Goal: Task Accomplishment & Management: Complete application form

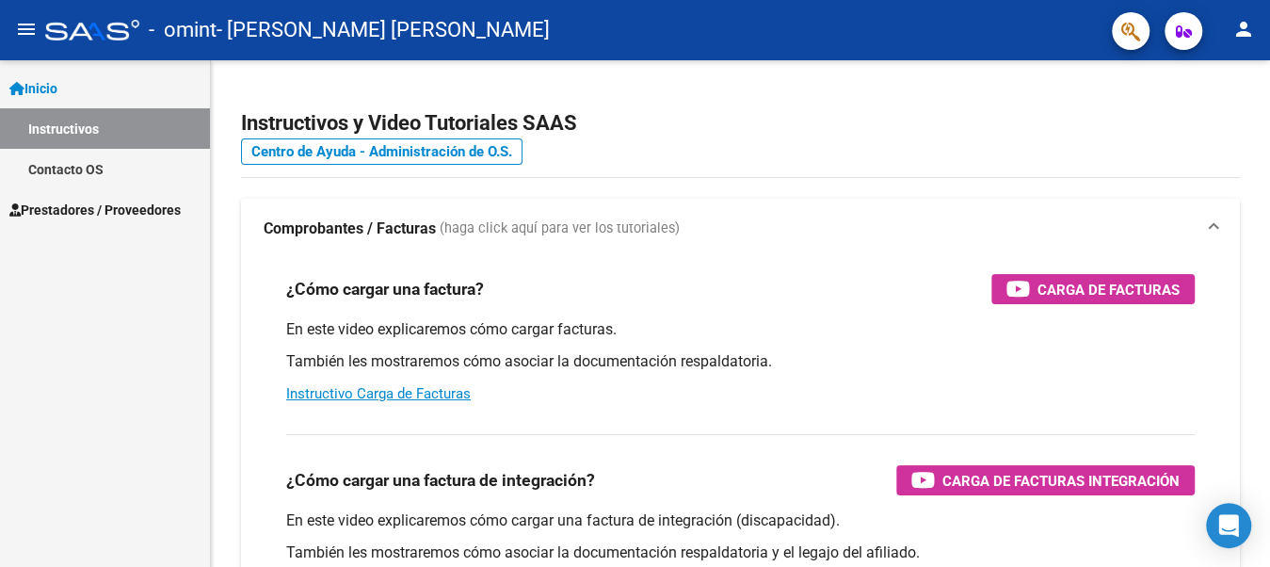
click at [95, 211] on span "Prestadores / Proveedores" at bounding box center [94, 210] width 171 height 21
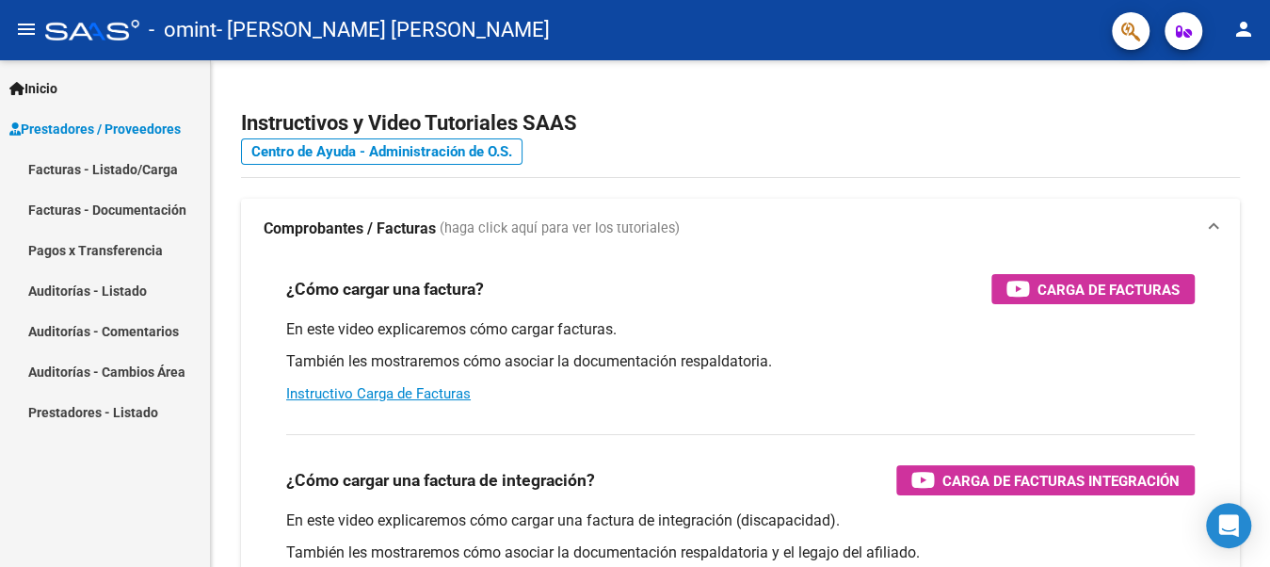
click at [133, 169] on link "Facturas - Listado/Carga" at bounding box center [105, 169] width 210 height 40
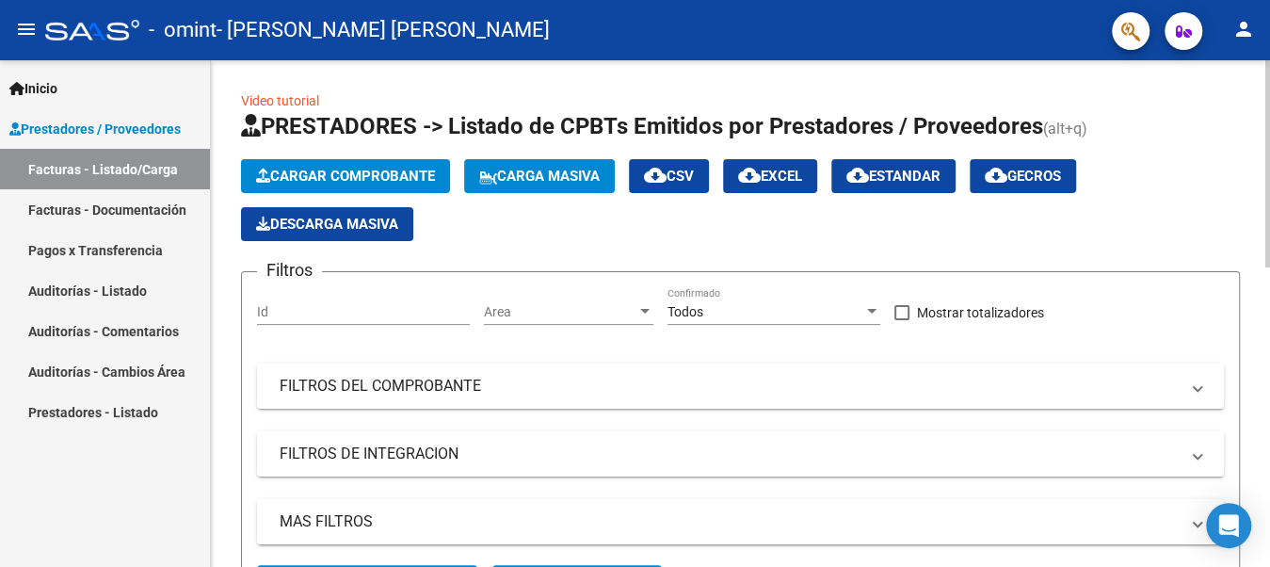
scroll to position [282, 0]
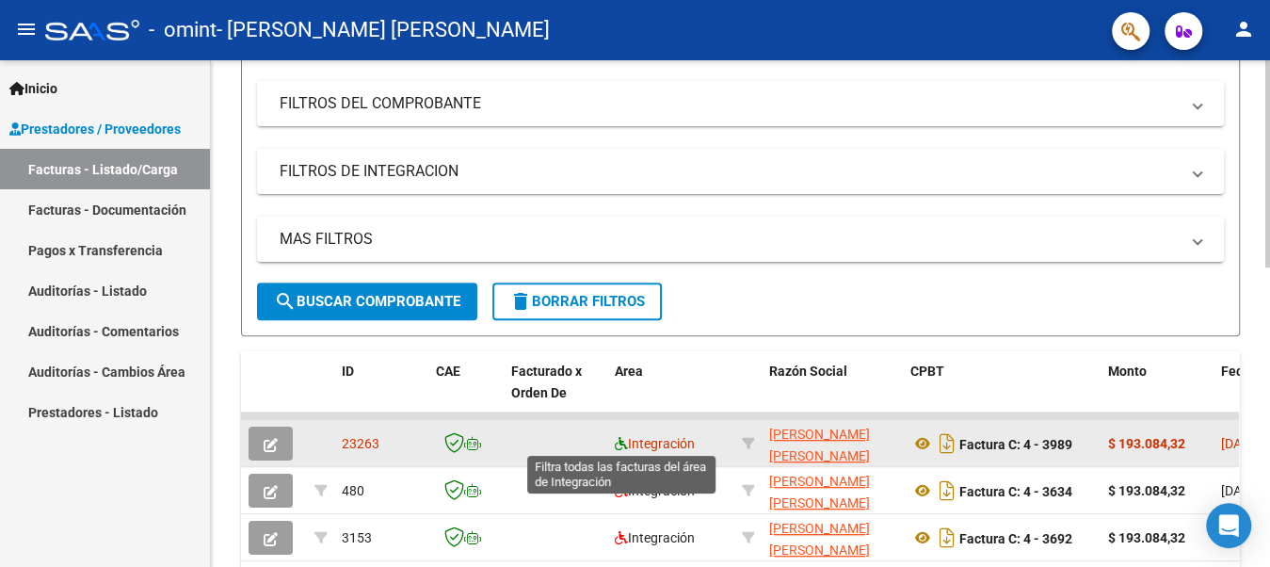
click at [620, 440] on icon at bounding box center [621, 443] width 13 height 13
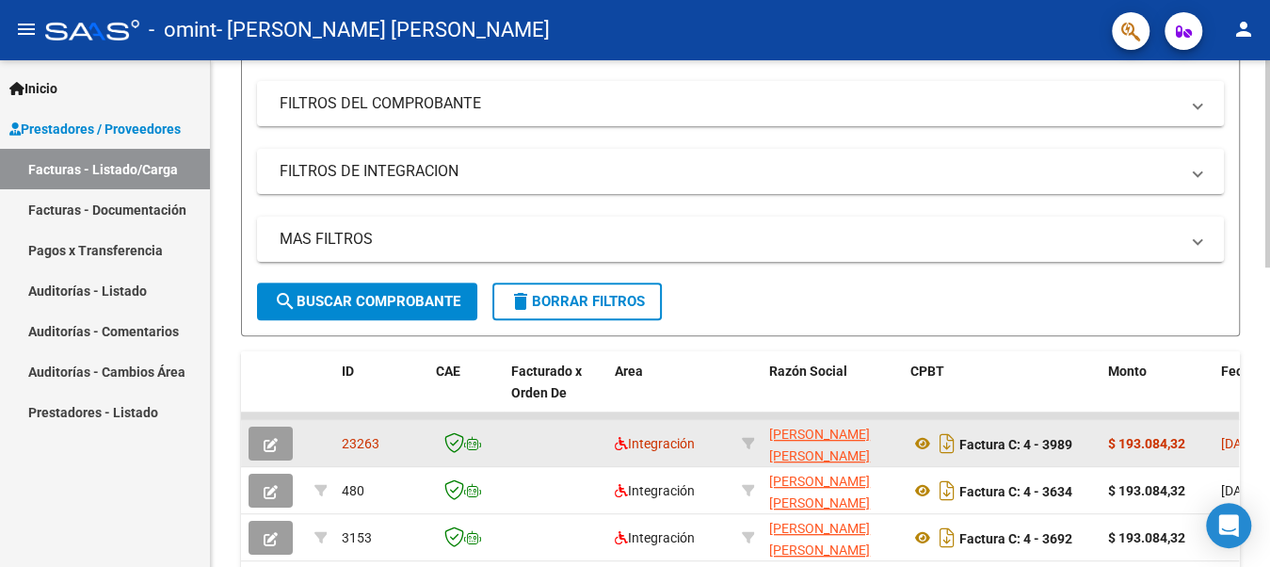
click at [265, 438] on icon "button" at bounding box center [271, 445] width 14 height 14
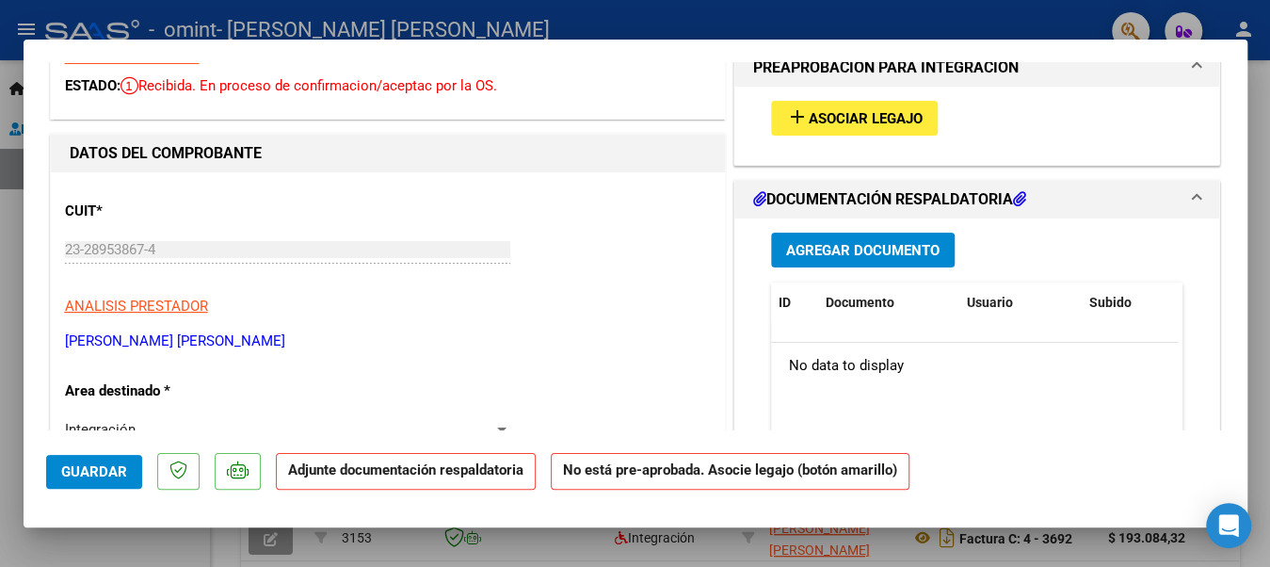
scroll to position [0, 0]
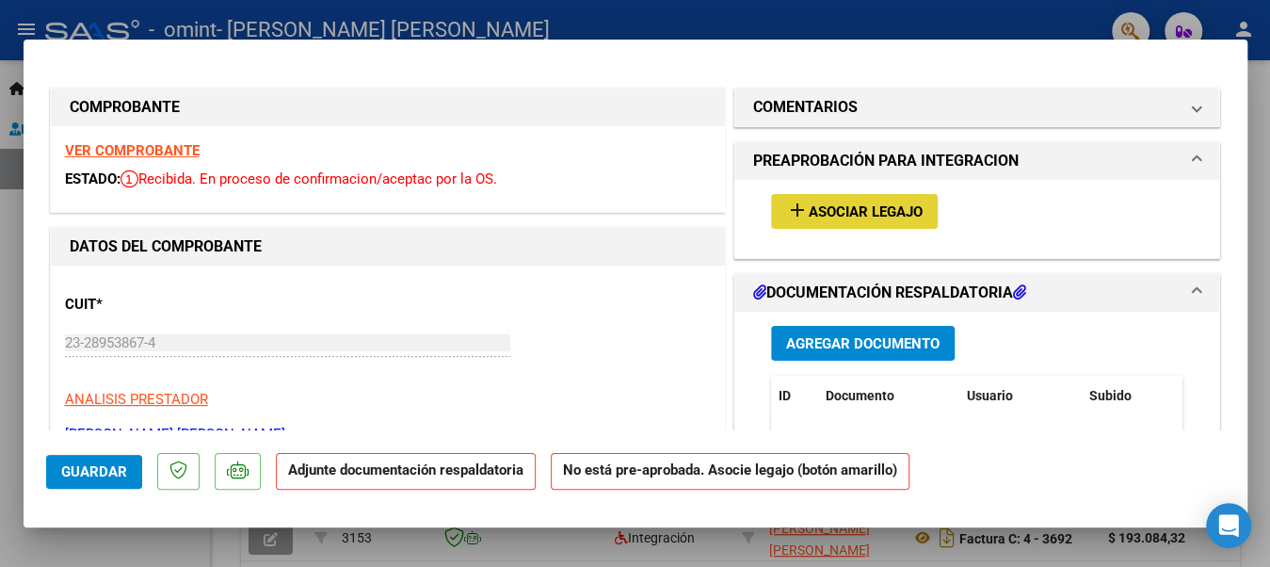
click at [838, 207] on span "Asociar Legajo" at bounding box center [866, 211] width 114 height 17
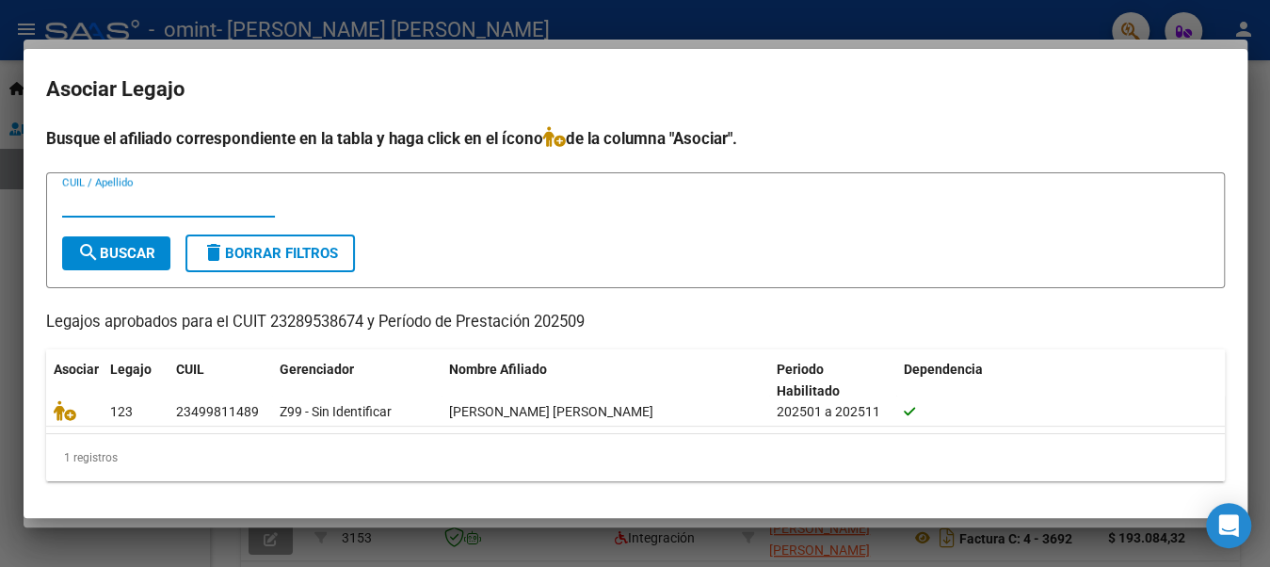
click at [1122, 548] on div at bounding box center [635, 283] width 1270 height 567
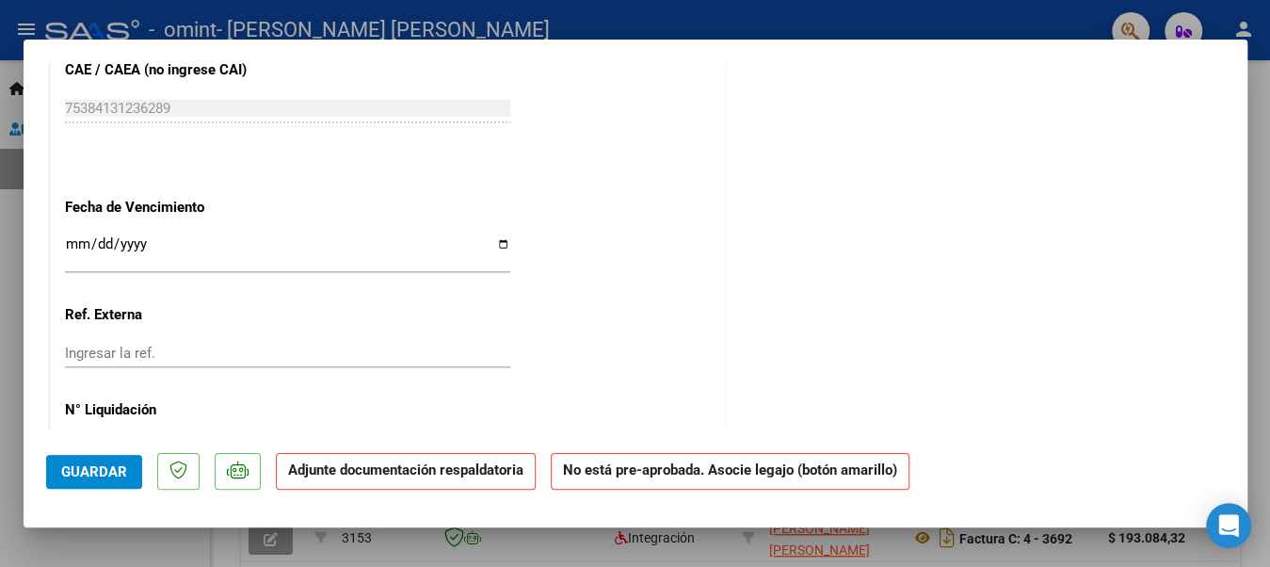
scroll to position [1195, 0]
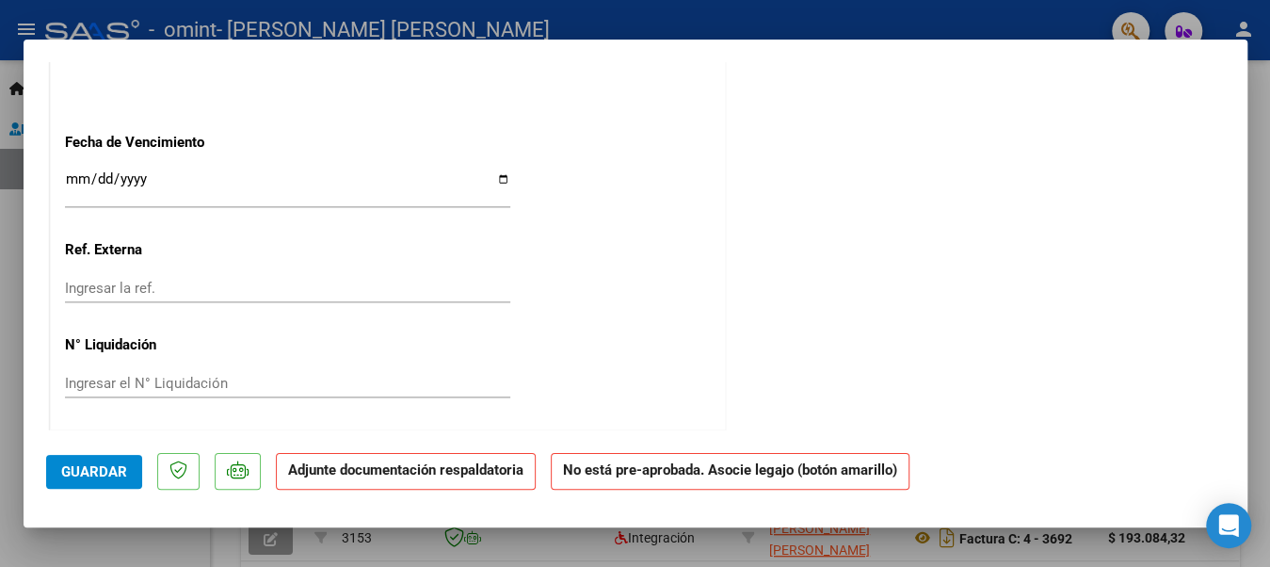
click at [631, 474] on strong "No está pre-aprobada. Asocie legajo (botón amarillo)" at bounding box center [730, 471] width 359 height 37
click at [435, 474] on strong "Adjunte documentación respaldatoria" at bounding box center [405, 469] width 235 height 17
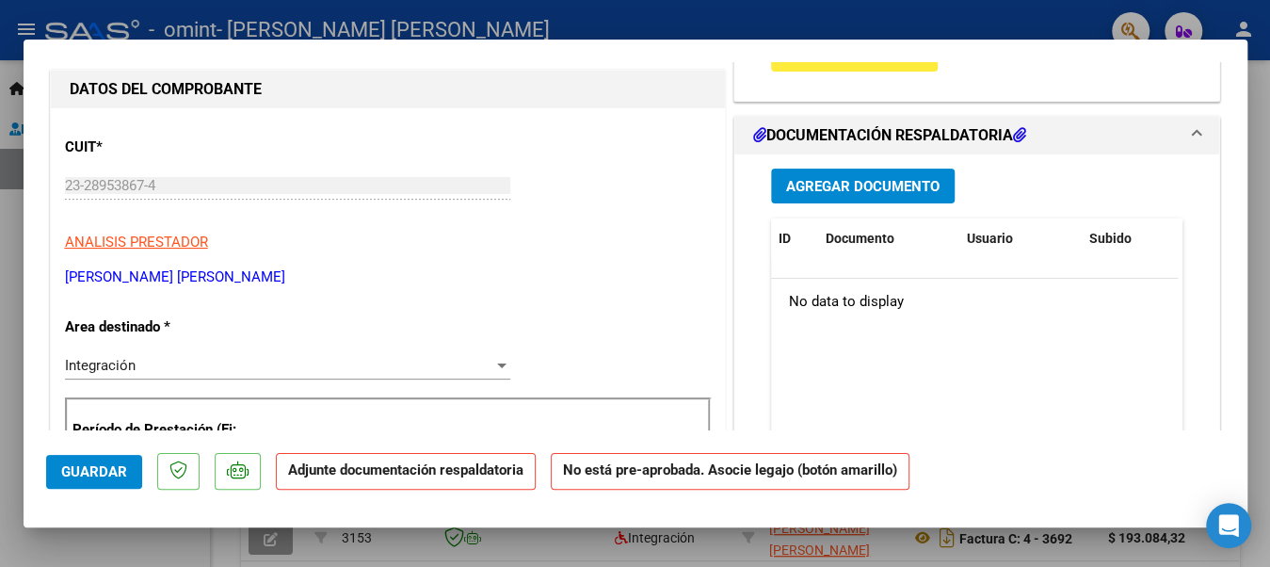
scroll to position [65, 0]
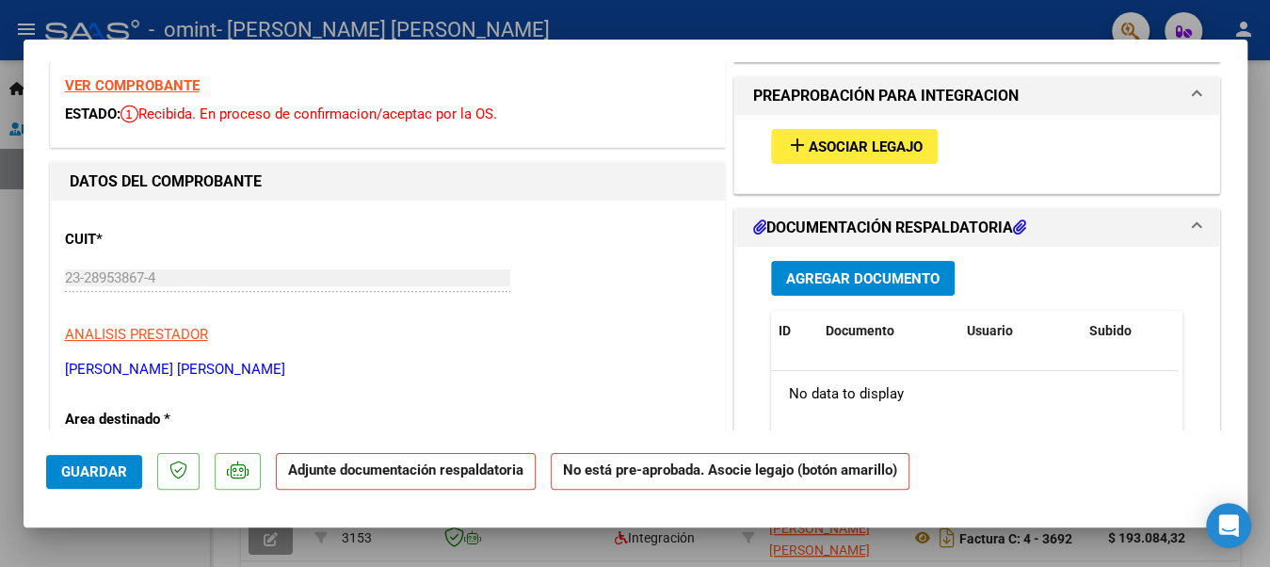
click at [830, 376] on div "No data to display" at bounding box center [974, 394] width 407 height 47
click at [829, 138] on span "Asociar Legajo" at bounding box center [866, 146] width 114 height 17
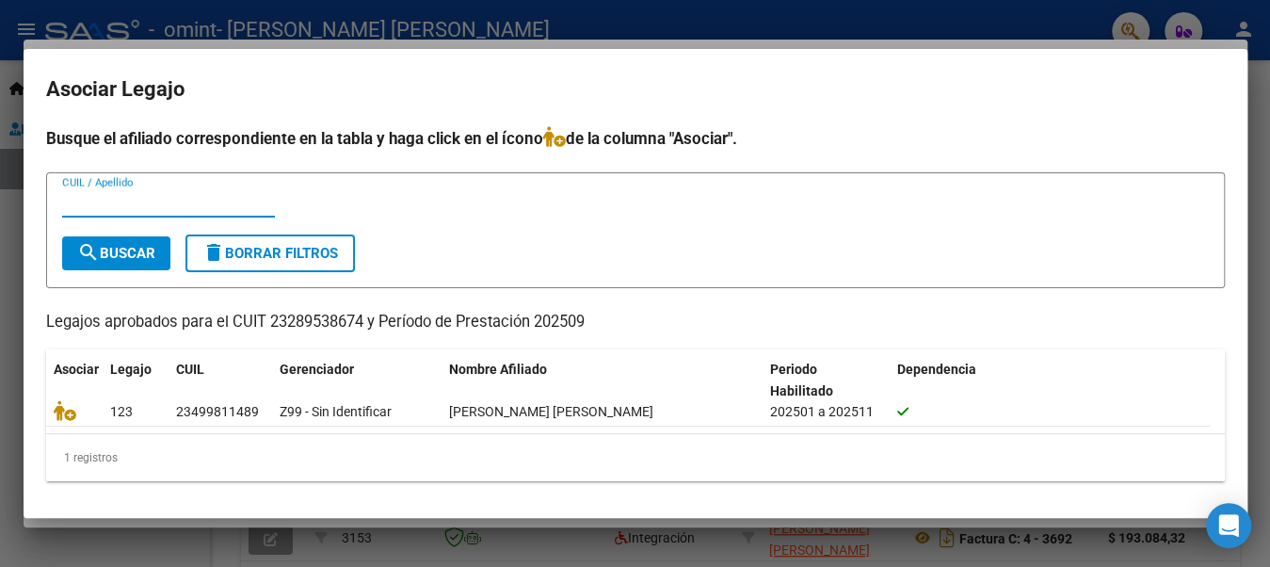
click at [16, 167] on div at bounding box center [635, 283] width 1270 height 567
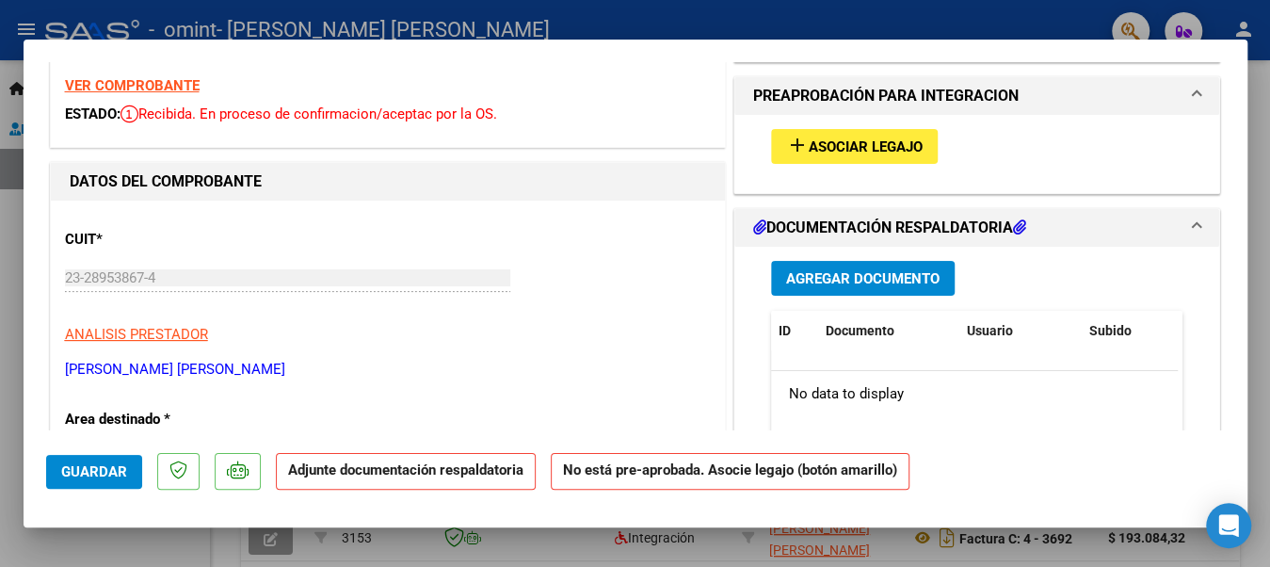
click at [1255, 329] on div at bounding box center [635, 283] width 1270 height 567
type input "$ 0,00"
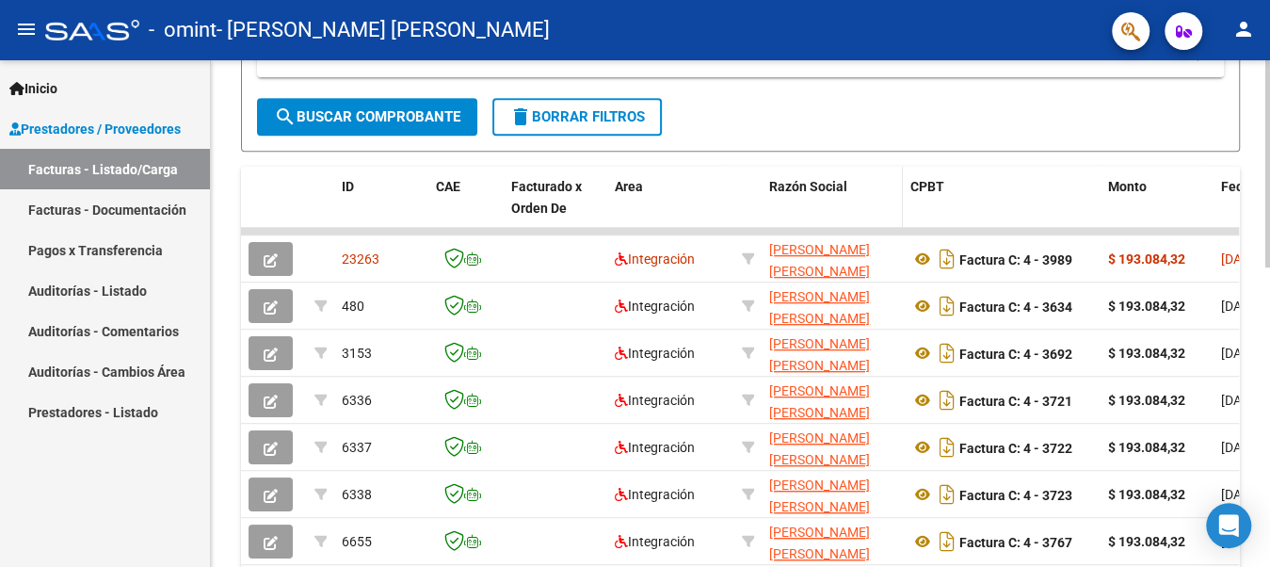
scroll to position [470, 0]
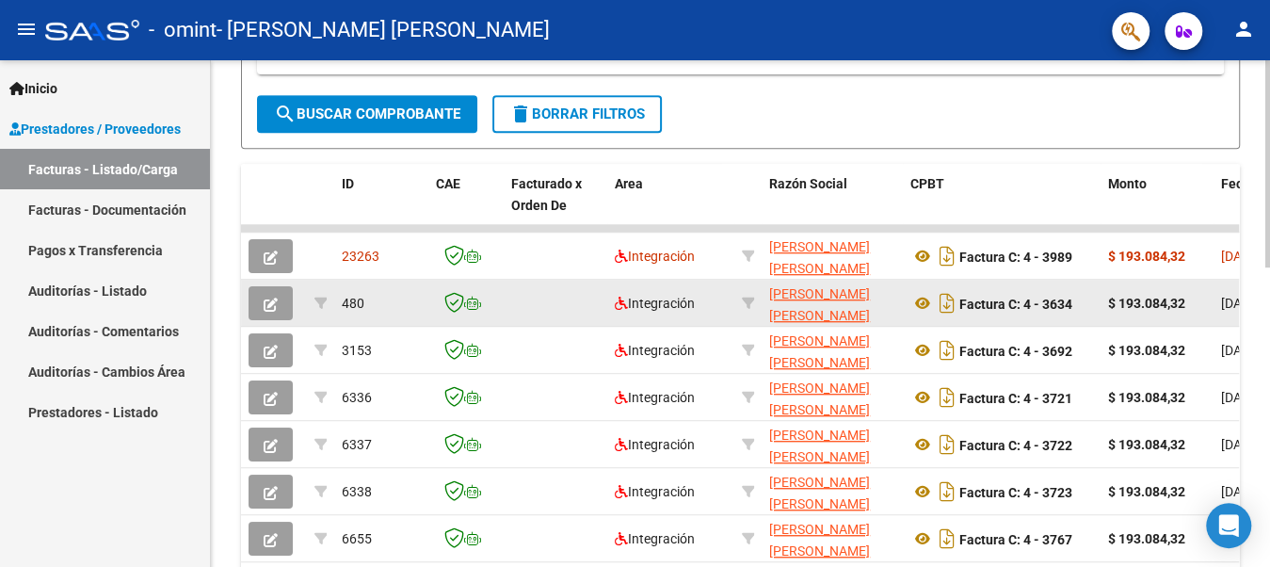
click at [265, 297] on icon "button" at bounding box center [271, 304] width 14 height 14
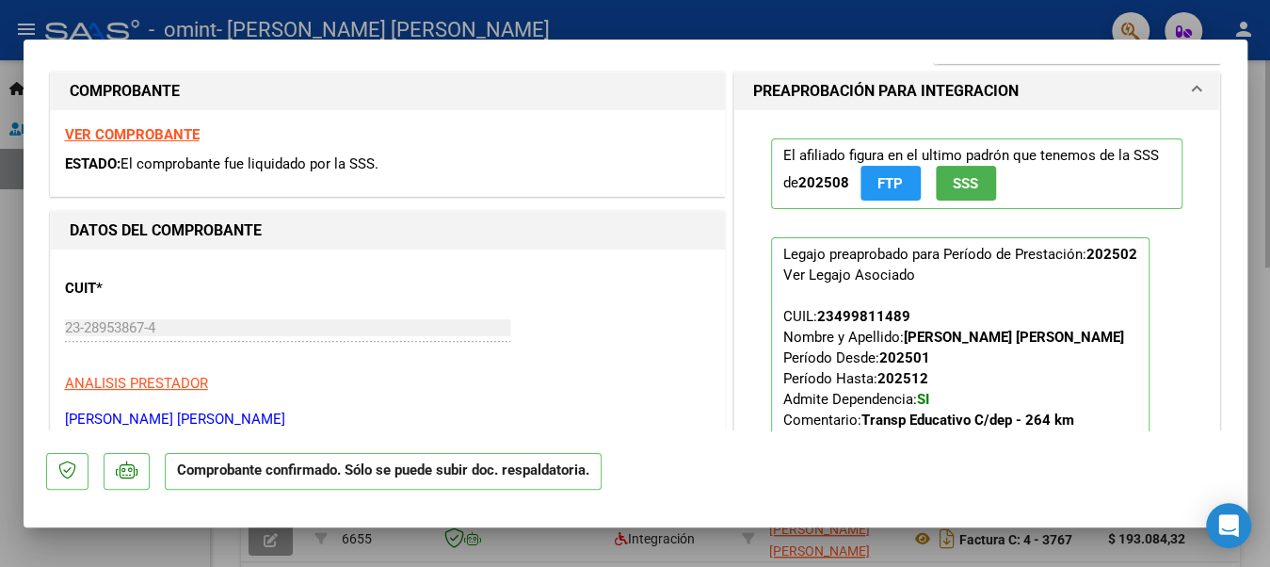
scroll to position [282, 0]
click at [7, 245] on div at bounding box center [635, 283] width 1270 height 567
type input "$ 0,00"
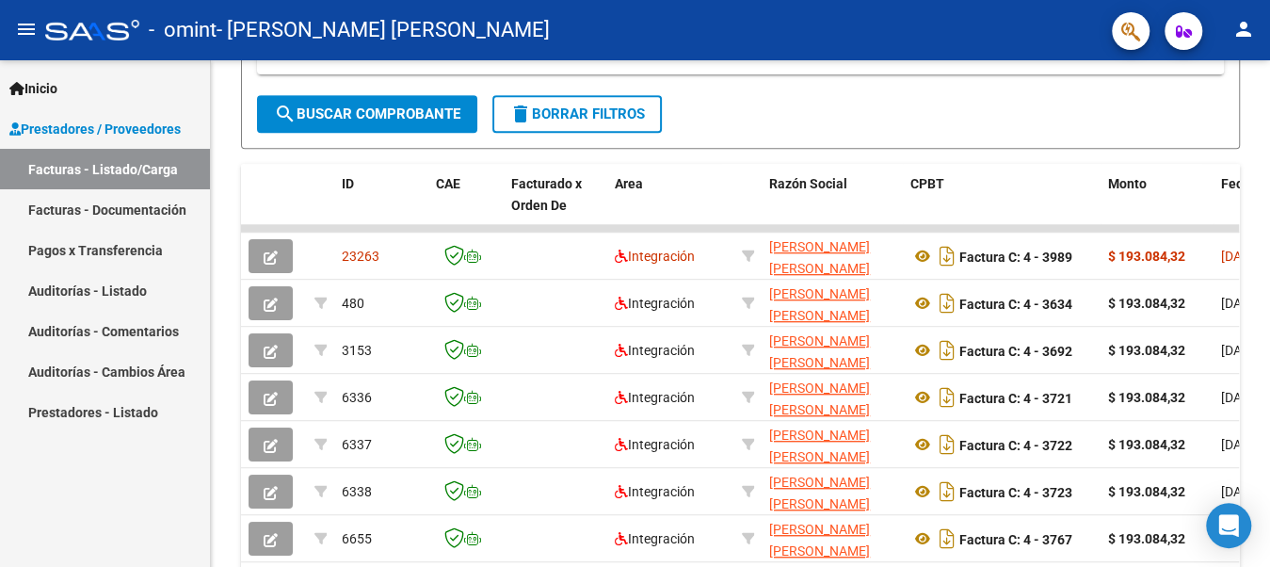
scroll to position [470, 0]
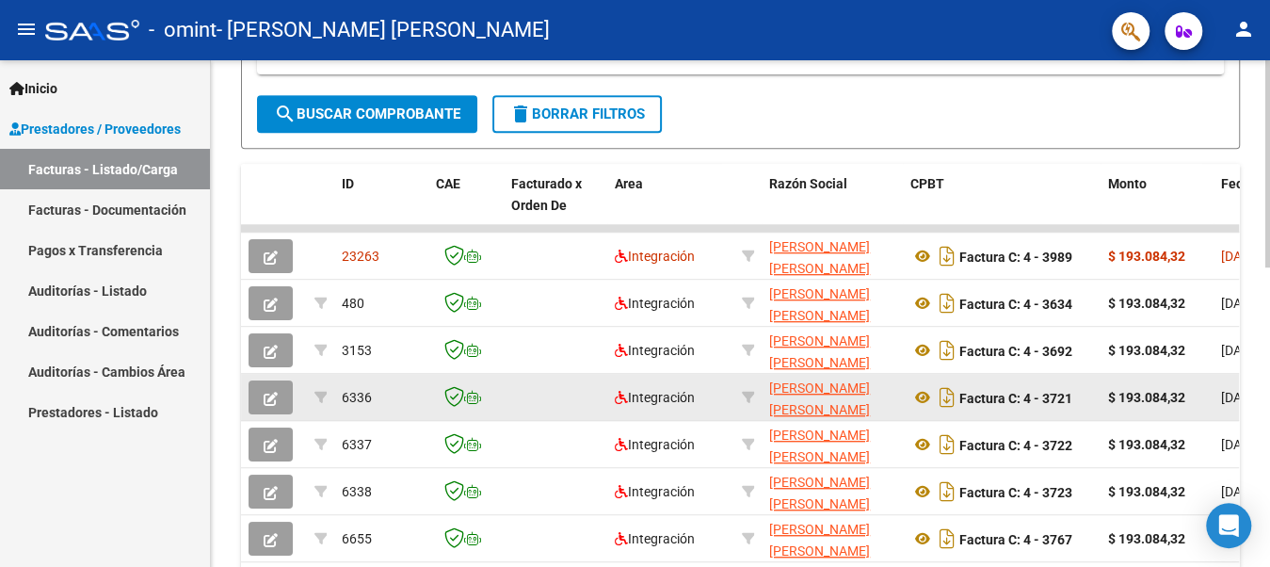
click at [262, 390] on button "button" at bounding box center [271, 397] width 44 height 34
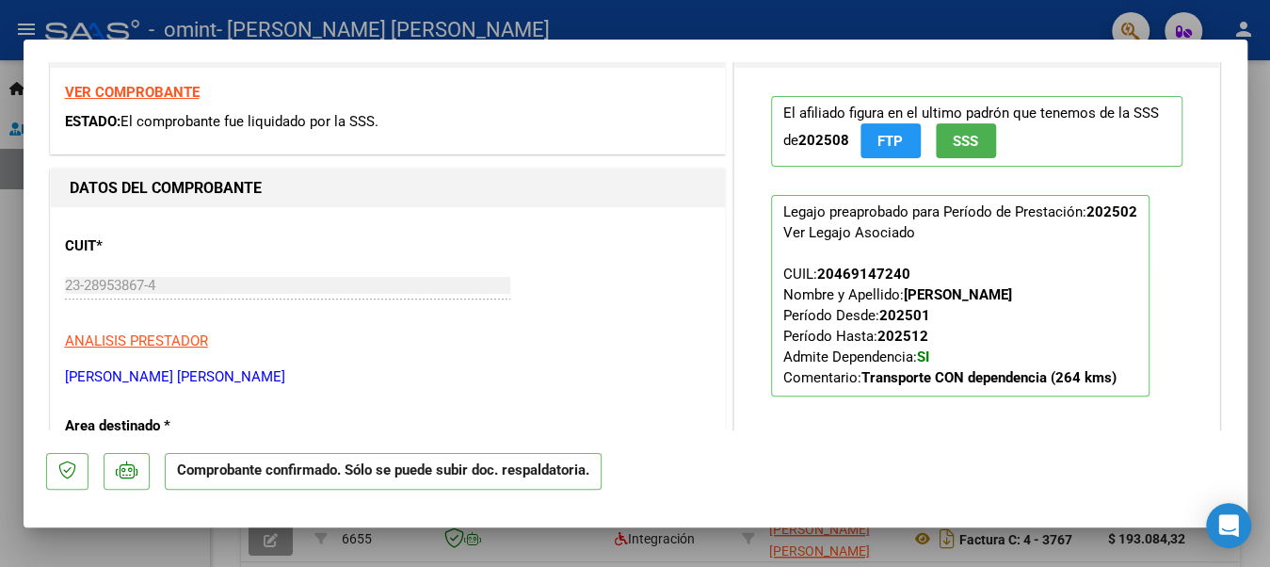
scroll to position [377, 0]
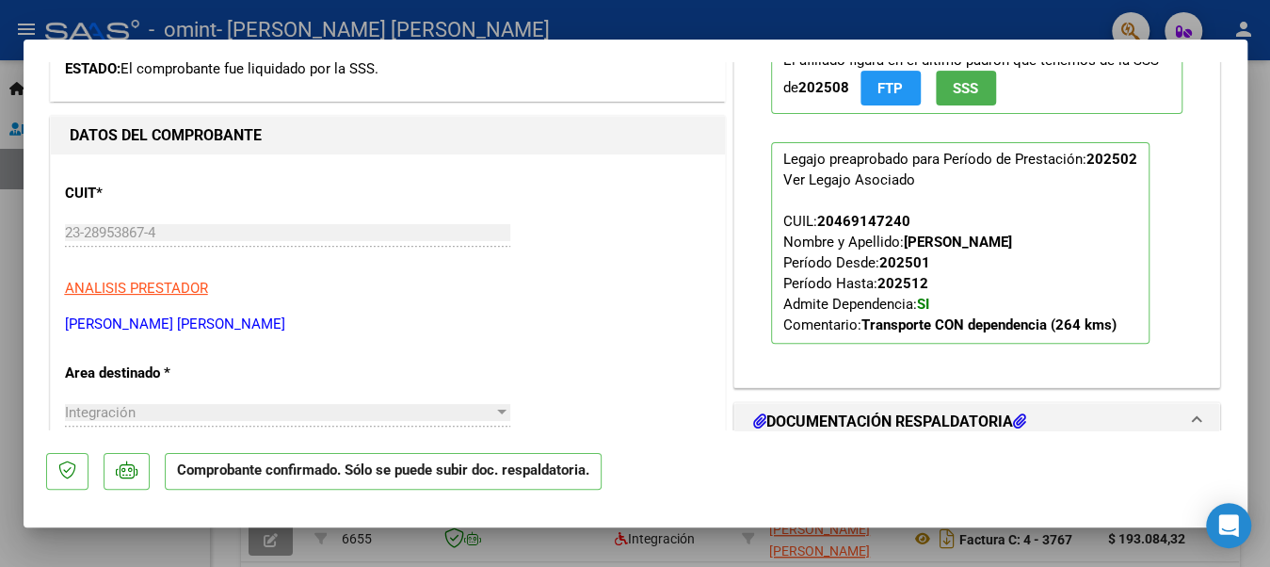
drag, startPoint x: 903, startPoint y: 216, endPoint x: 805, endPoint y: 220, distance: 98.0
click at [805, 220] on p "Legajo preaprobado para Período de Prestación: 202502 Ver Legajo Asociado CUIL:…" at bounding box center [960, 242] width 378 height 201
copy span
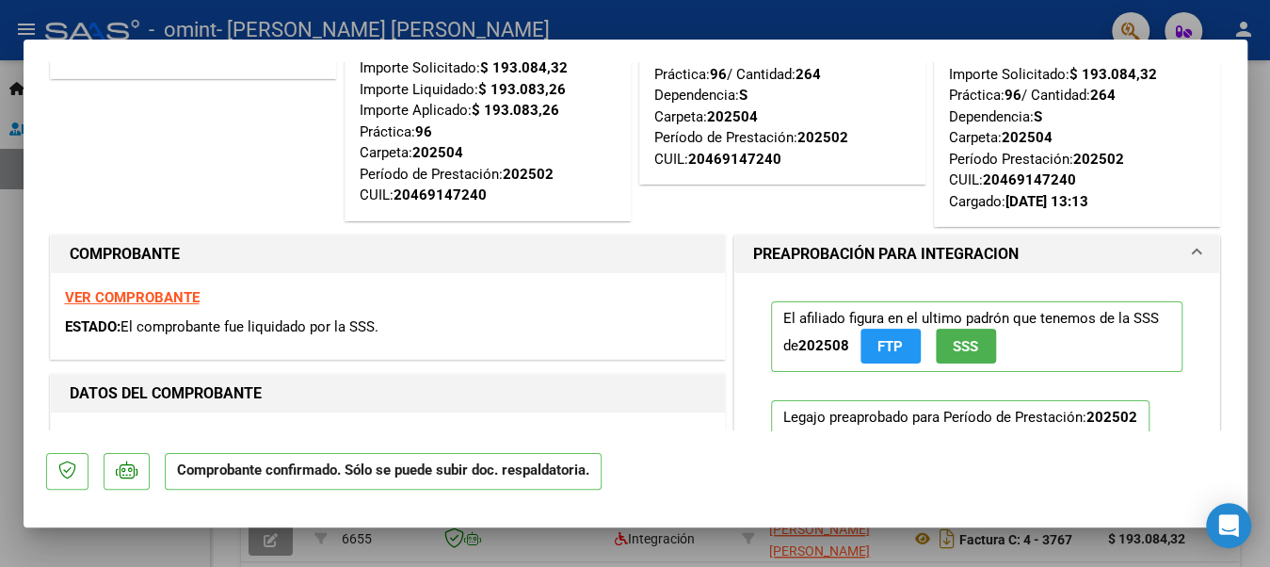
scroll to position [93, 0]
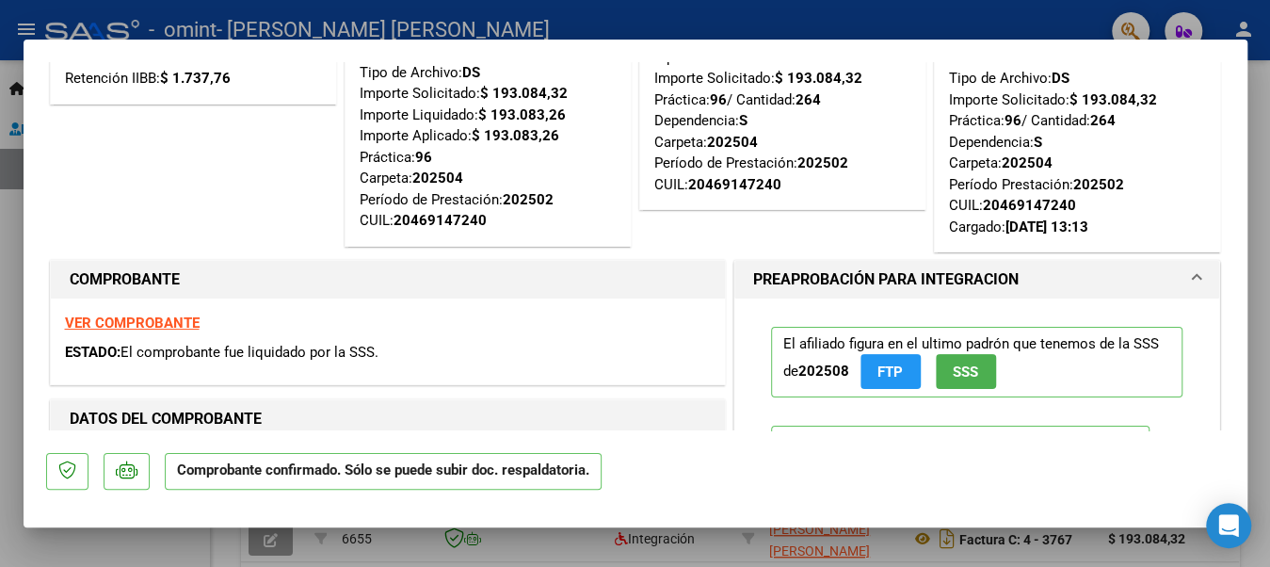
click at [3, 236] on div at bounding box center [635, 283] width 1270 height 567
type input "$ 0,00"
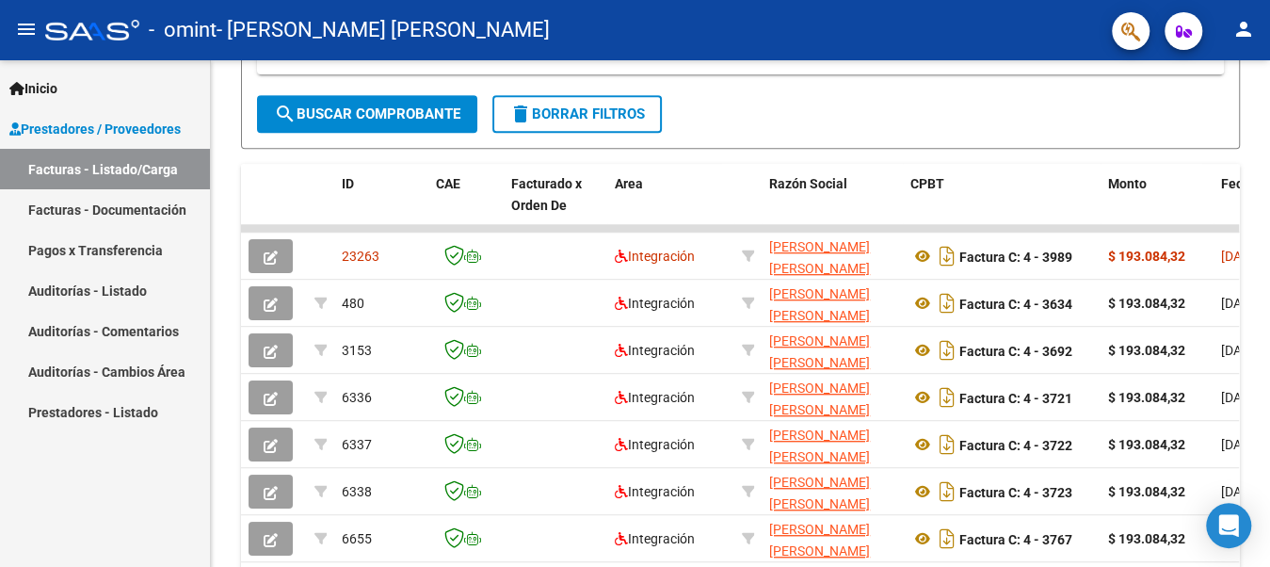
scroll to position [470, 0]
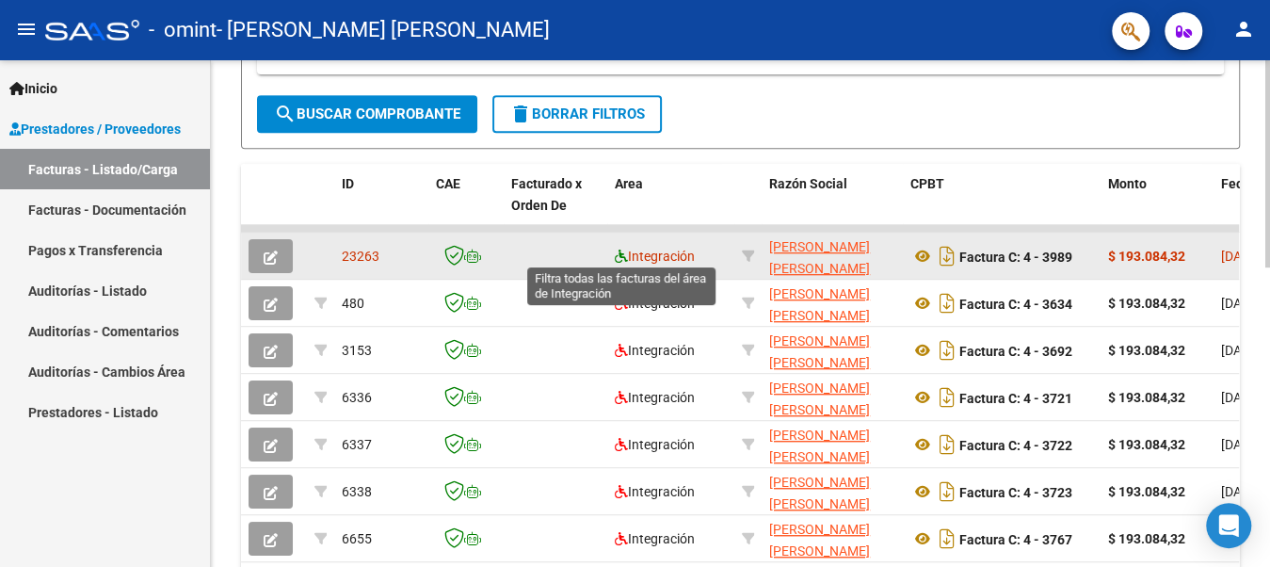
click at [618, 253] on icon at bounding box center [621, 255] width 13 height 13
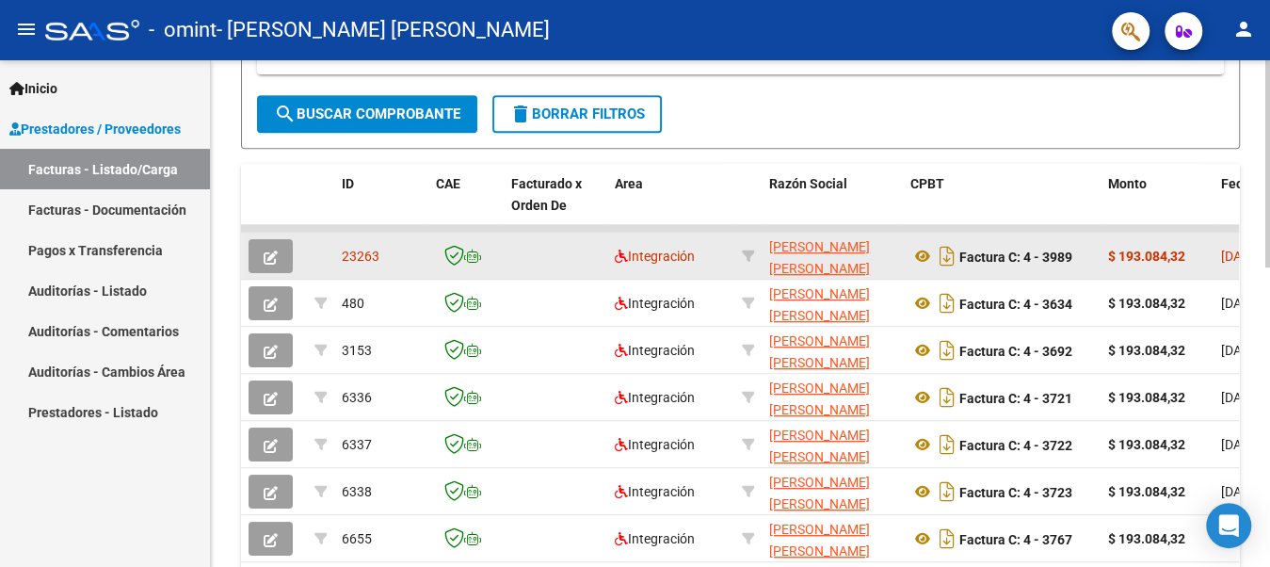
click at [264, 250] on icon "button" at bounding box center [271, 257] width 14 height 14
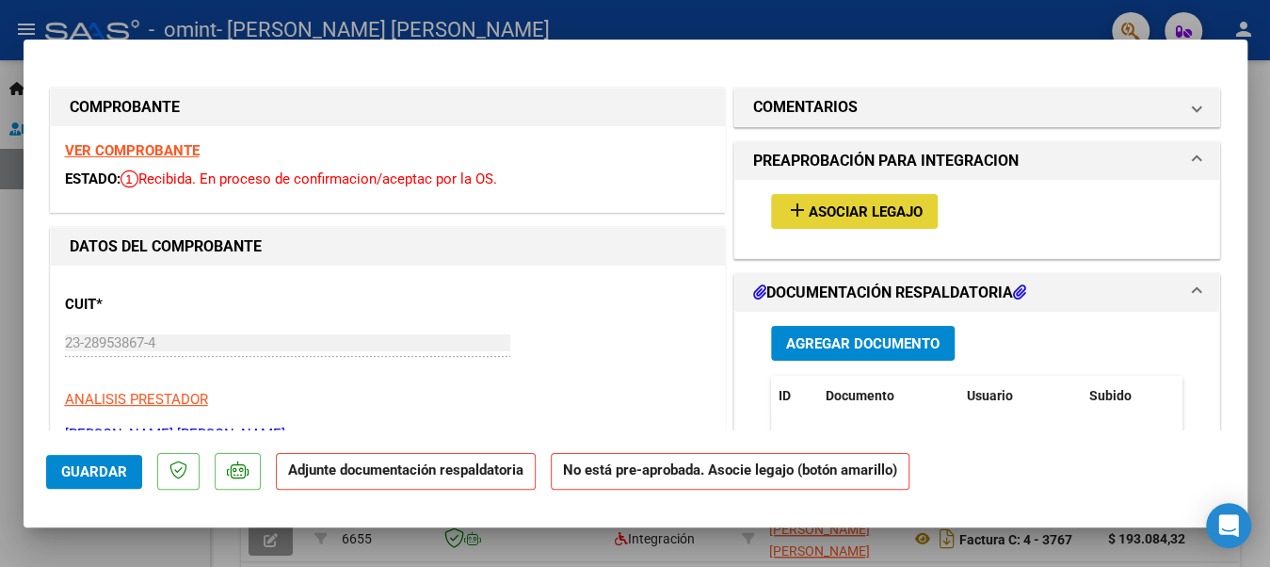
click at [834, 204] on span "Asociar Legajo" at bounding box center [866, 211] width 114 height 17
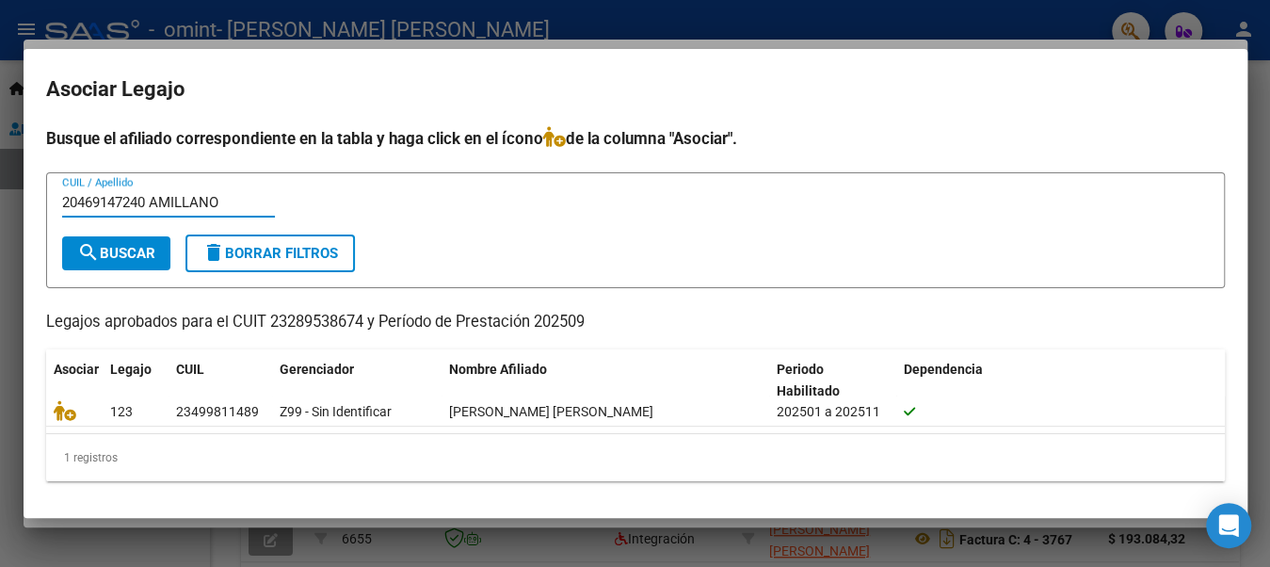
type input "20469147240 AMILLANO"
click at [77, 249] on mat-icon "search" at bounding box center [88, 252] width 23 height 23
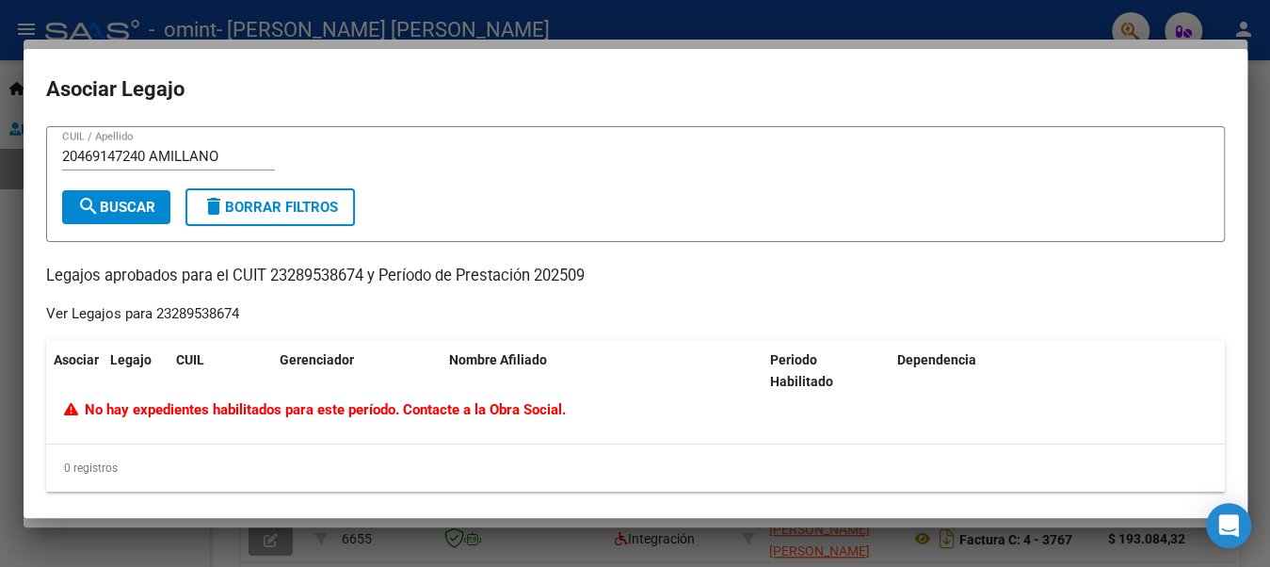
scroll to position [8, 0]
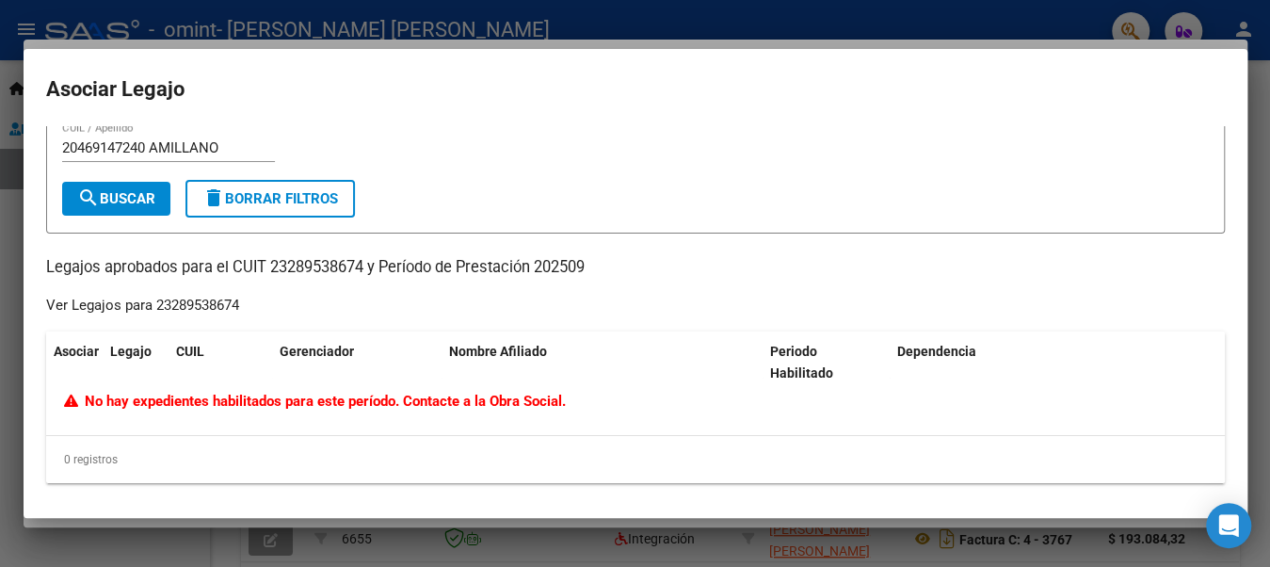
click at [1255, 98] on div at bounding box center [635, 283] width 1270 height 567
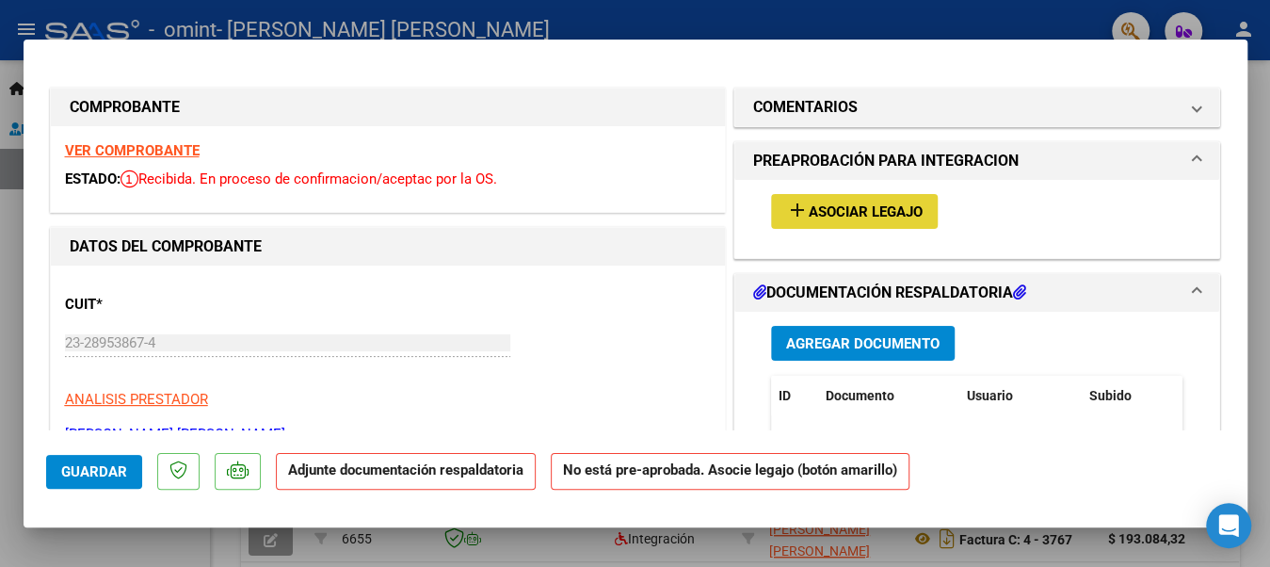
click at [830, 205] on span "Asociar Legajo" at bounding box center [866, 211] width 114 height 17
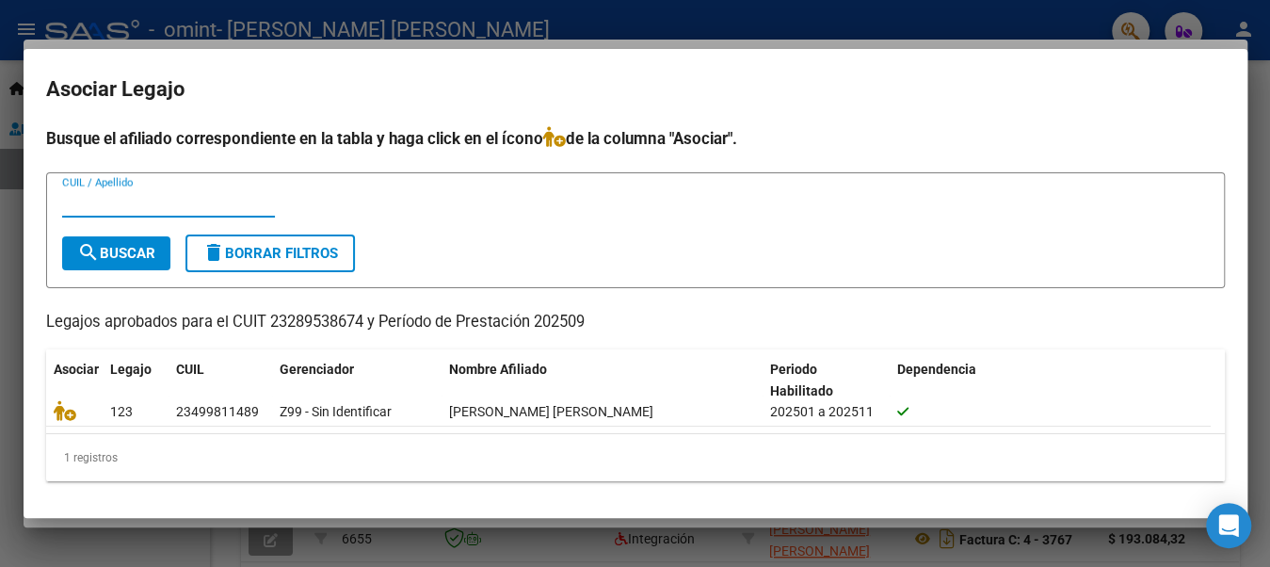
click at [935, 20] on div at bounding box center [635, 283] width 1270 height 567
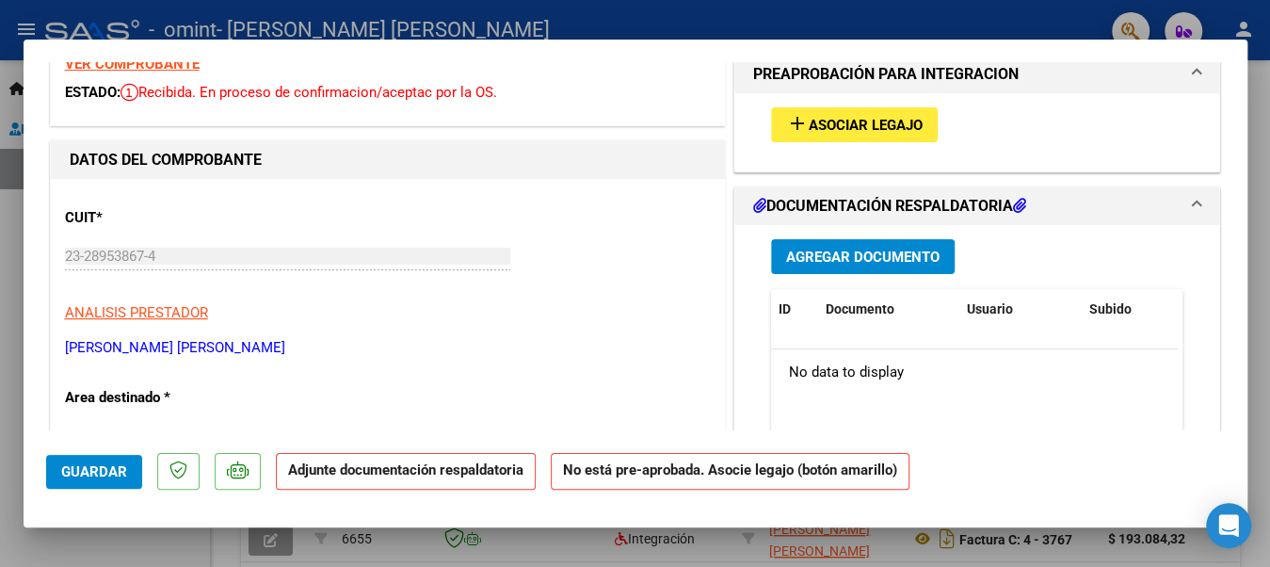
scroll to position [65, 0]
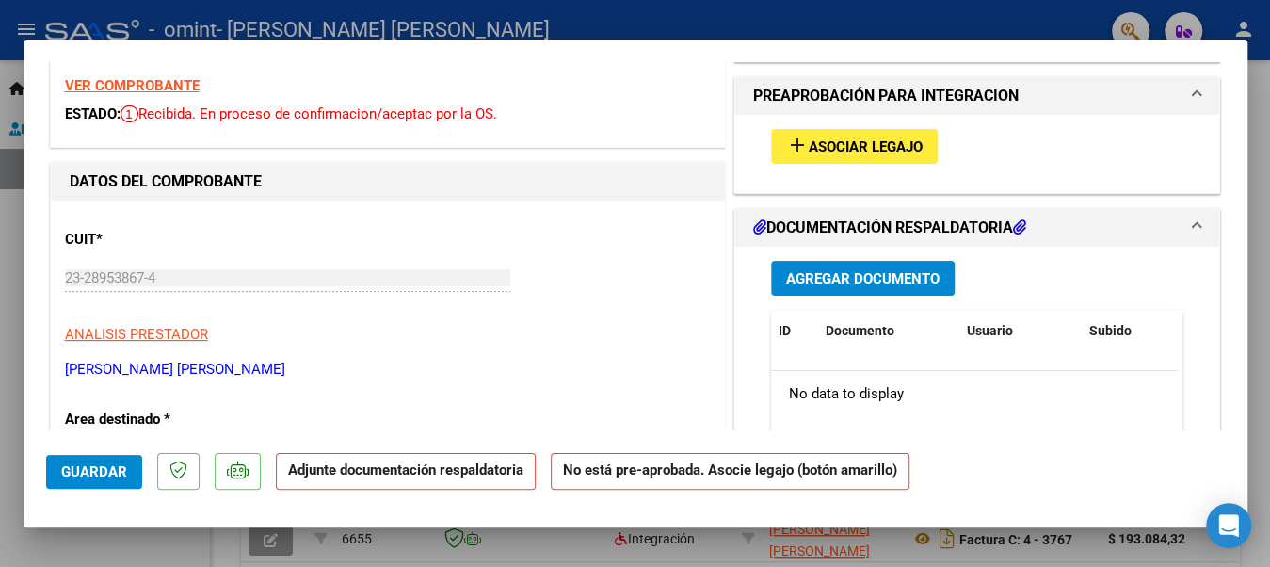
click at [941, 220] on h1 "DOCUMENTACIÓN RESPALDATORIA" at bounding box center [889, 228] width 273 height 23
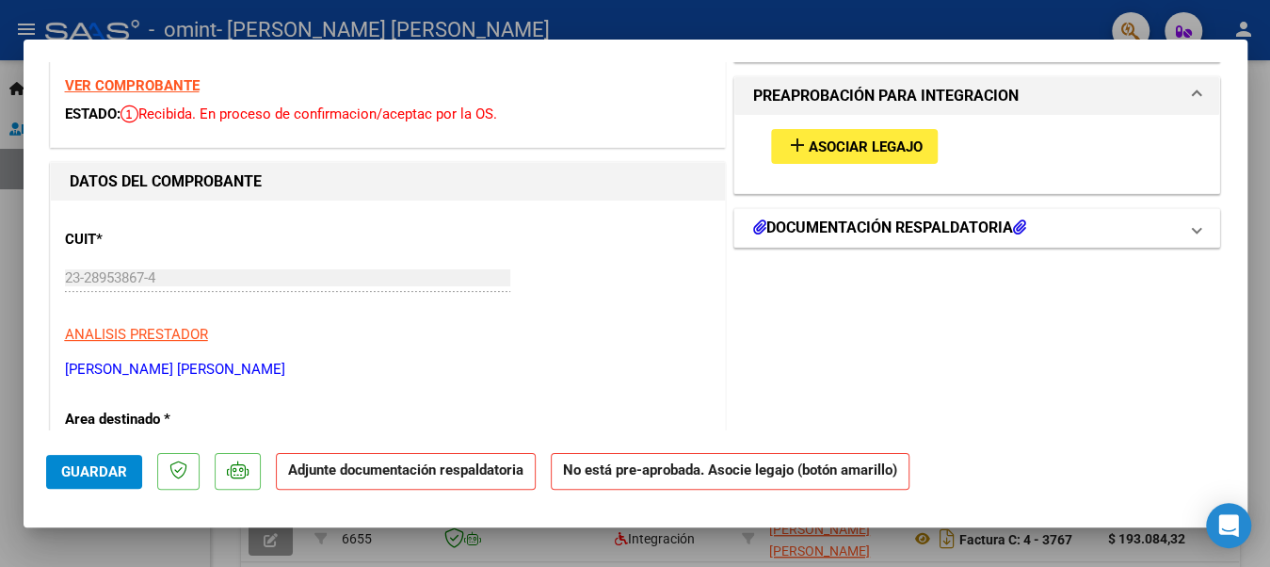
click at [941, 220] on h1 "DOCUMENTACIÓN RESPALDATORIA" at bounding box center [889, 228] width 273 height 23
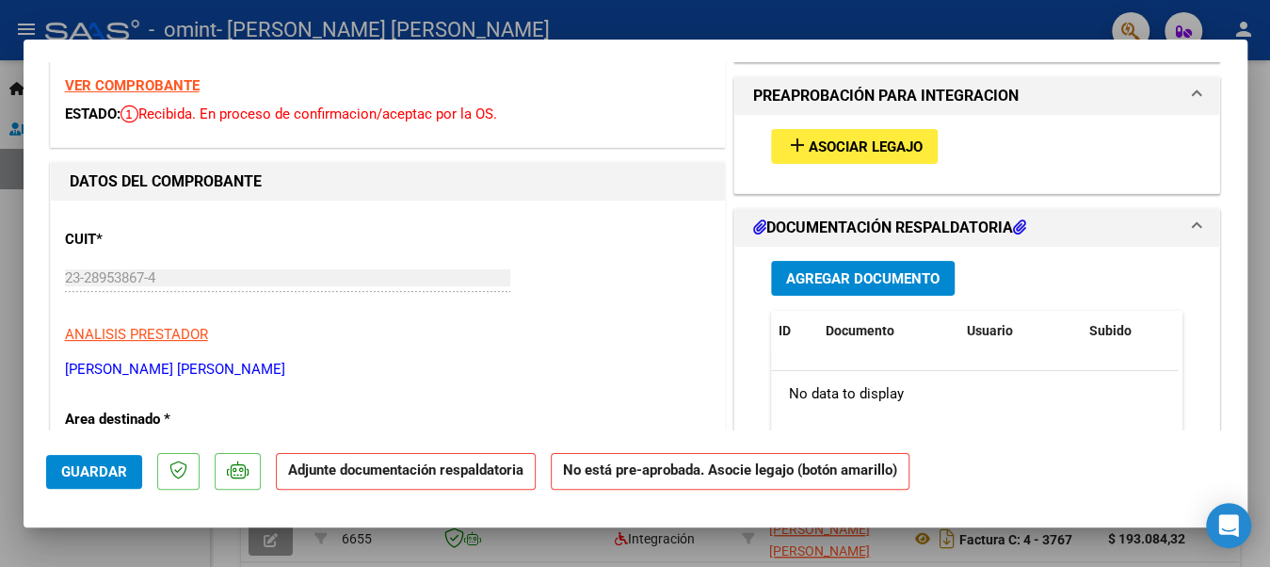
scroll to position [0, 0]
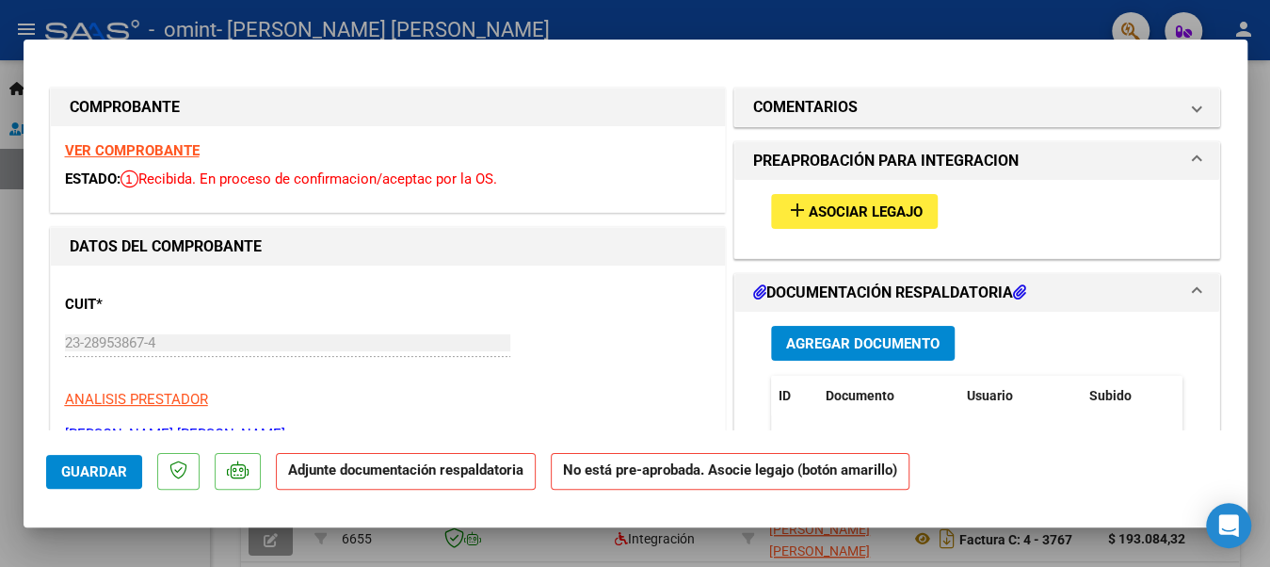
click at [1193, 155] on span at bounding box center [1197, 161] width 8 height 23
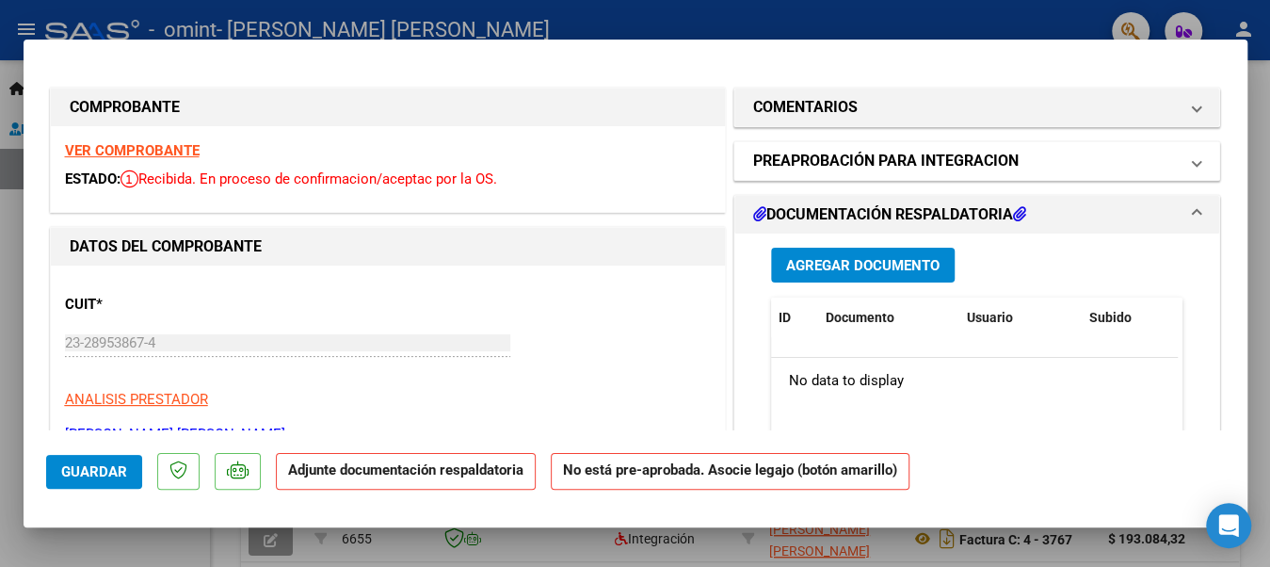
click at [1193, 155] on span at bounding box center [1197, 161] width 8 height 23
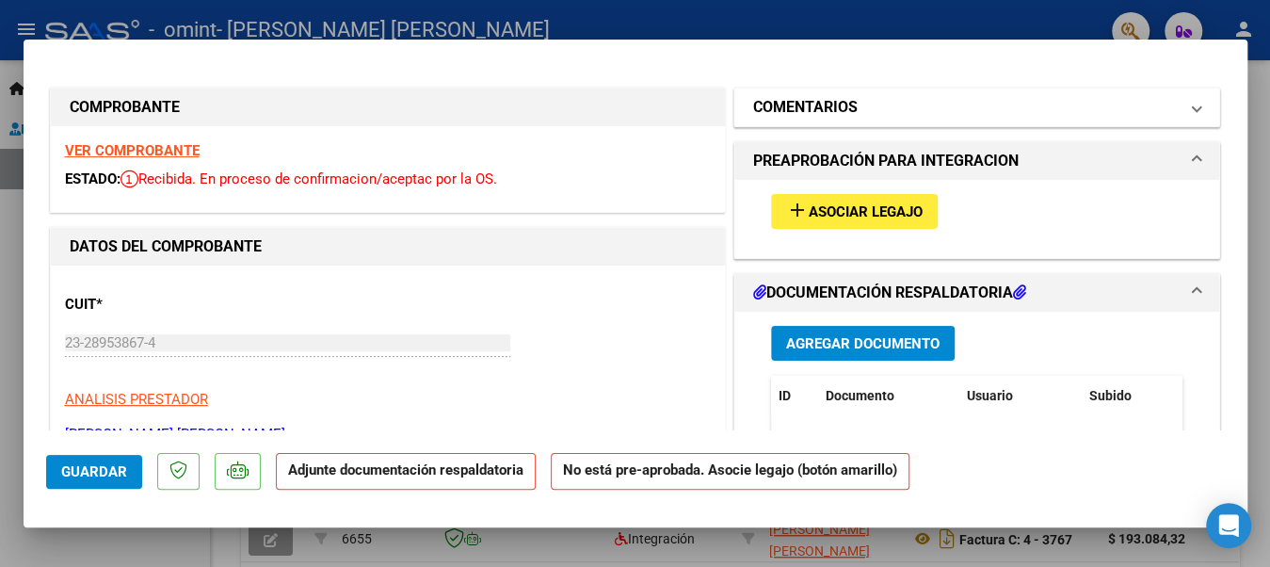
click at [1193, 103] on span at bounding box center [1197, 107] width 8 height 23
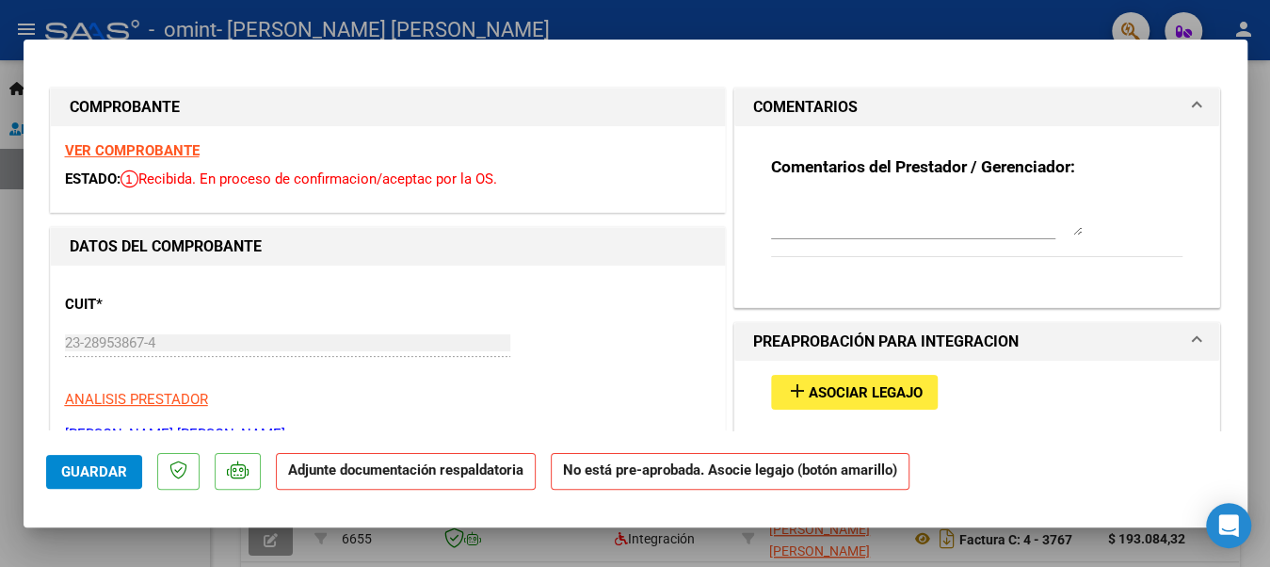
click at [1193, 103] on span at bounding box center [1197, 107] width 8 height 23
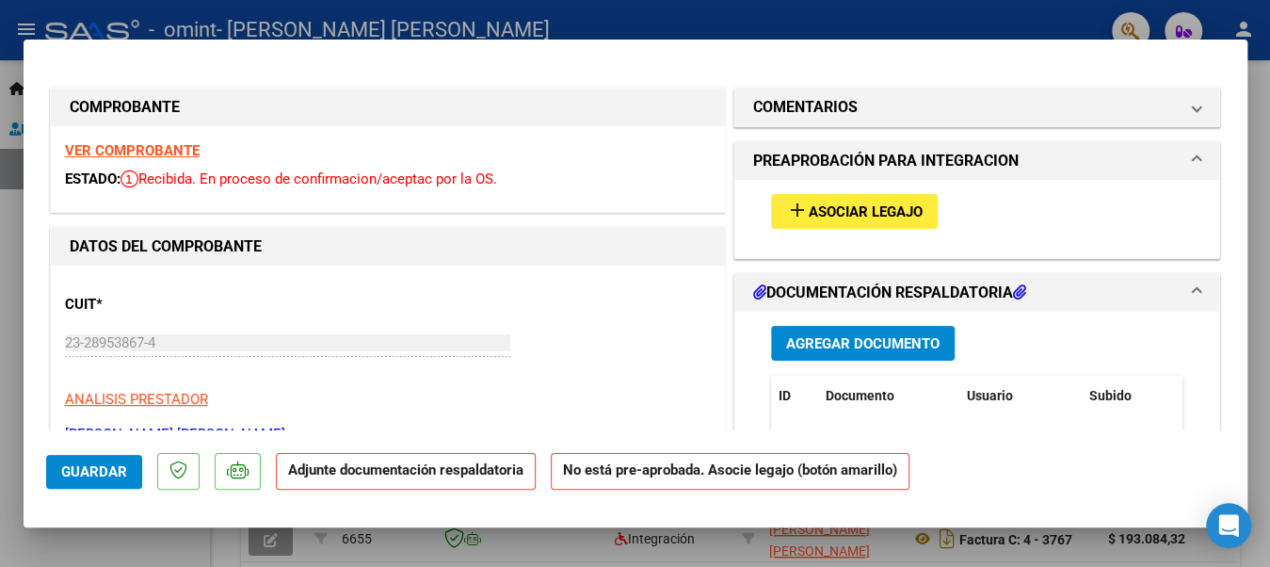
click at [8, 246] on div at bounding box center [635, 283] width 1270 height 567
type input "$ 0,00"
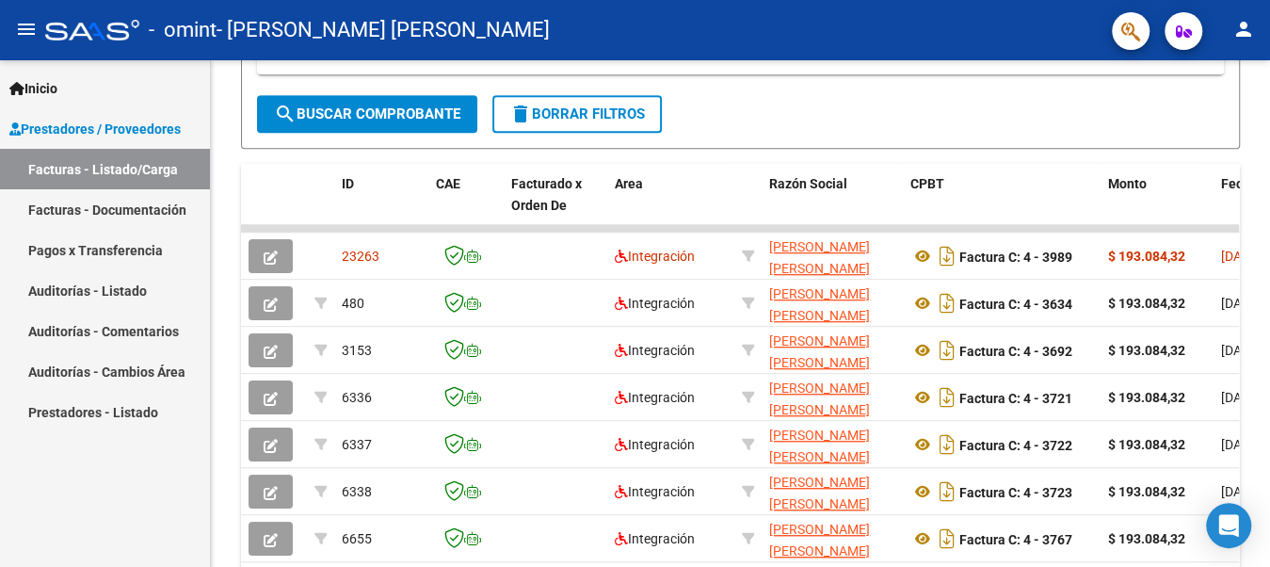
scroll to position [470, 0]
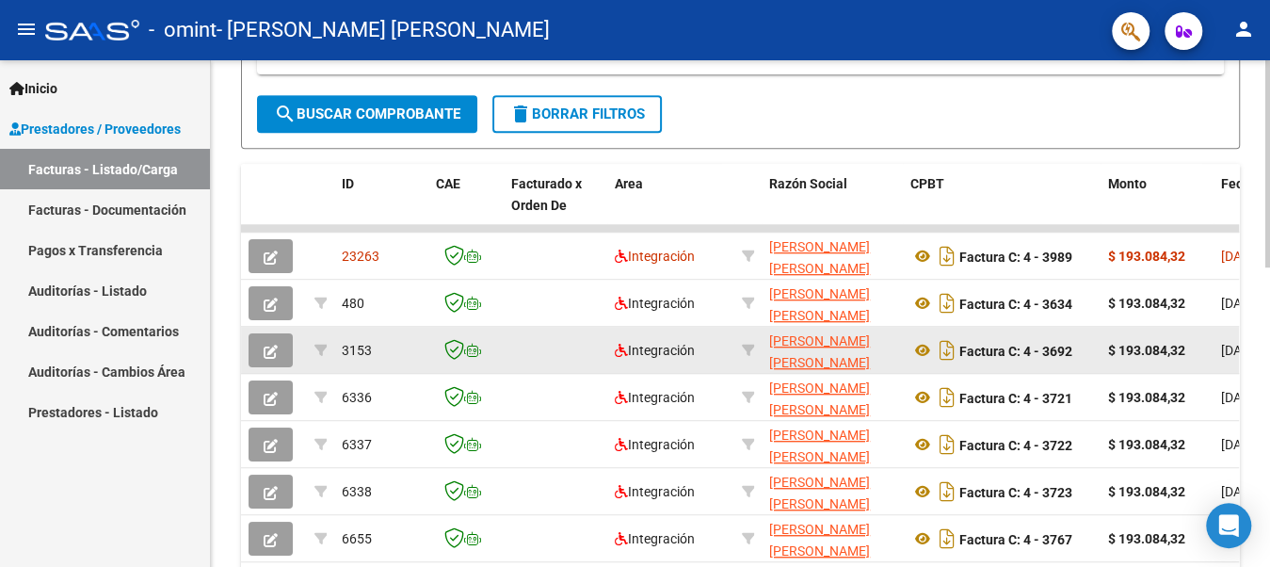
click at [268, 345] on icon "button" at bounding box center [271, 352] width 14 height 14
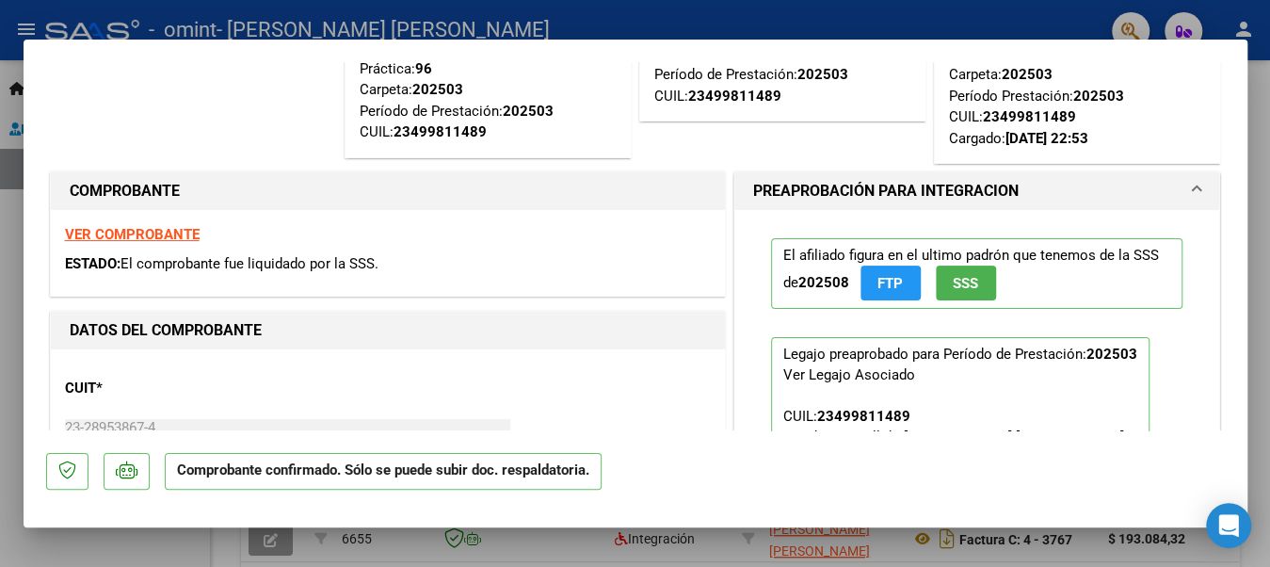
scroll to position [188, 0]
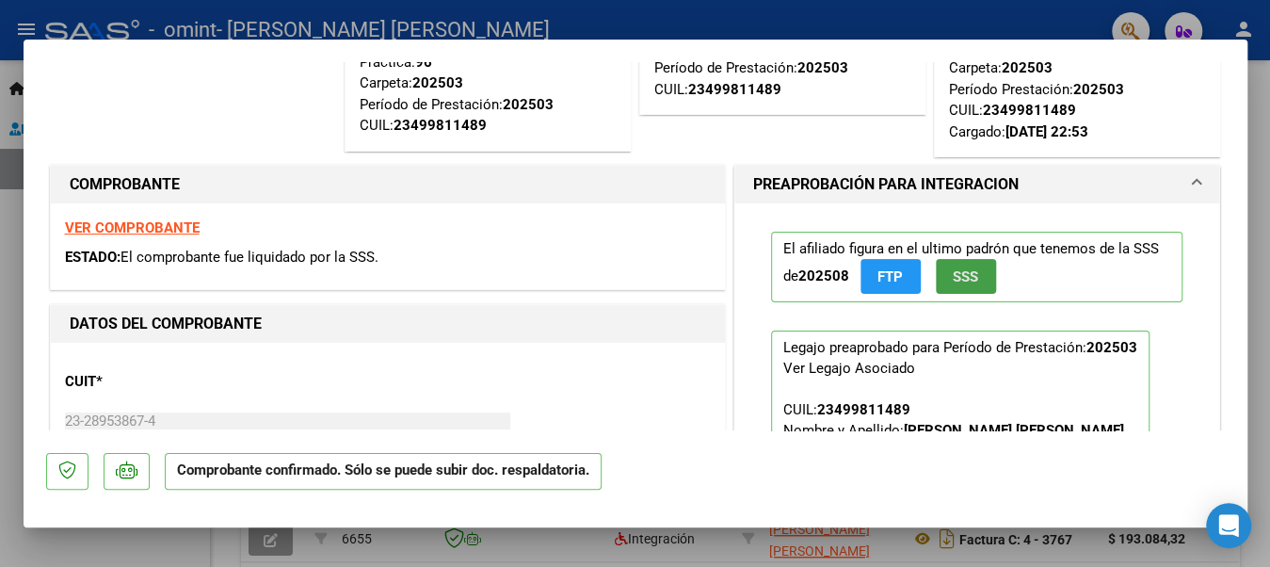
click at [953, 271] on span "SSS" at bounding box center [965, 276] width 25 height 17
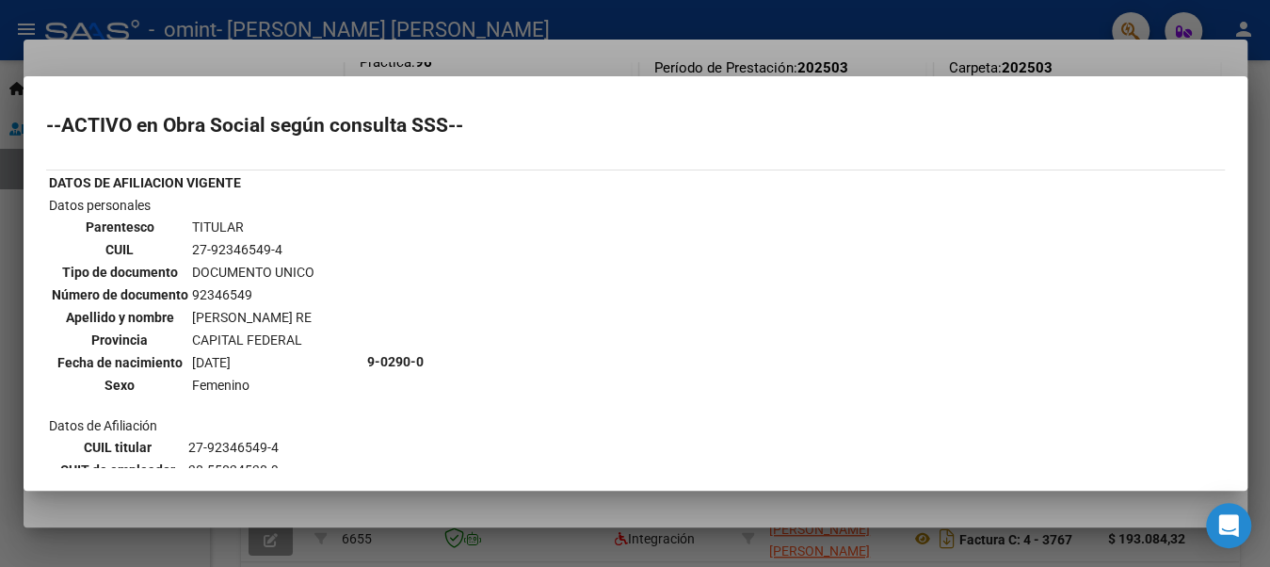
click at [3, 72] on div at bounding box center [635, 283] width 1270 height 567
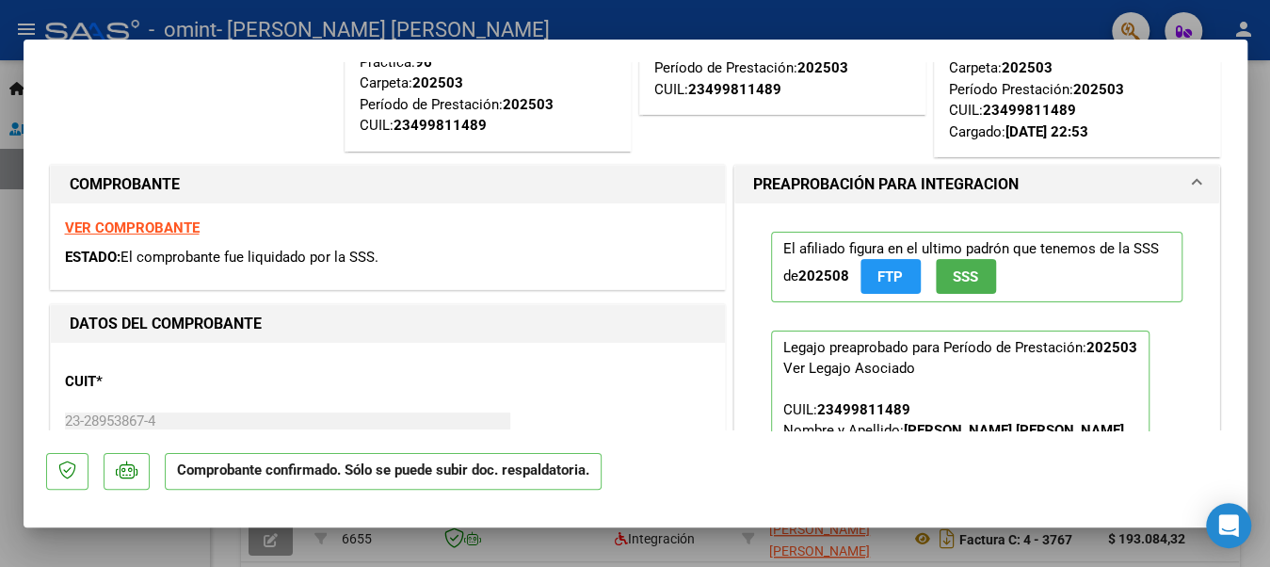
click at [8, 218] on div at bounding box center [635, 283] width 1270 height 567
type input "$ 0,00"
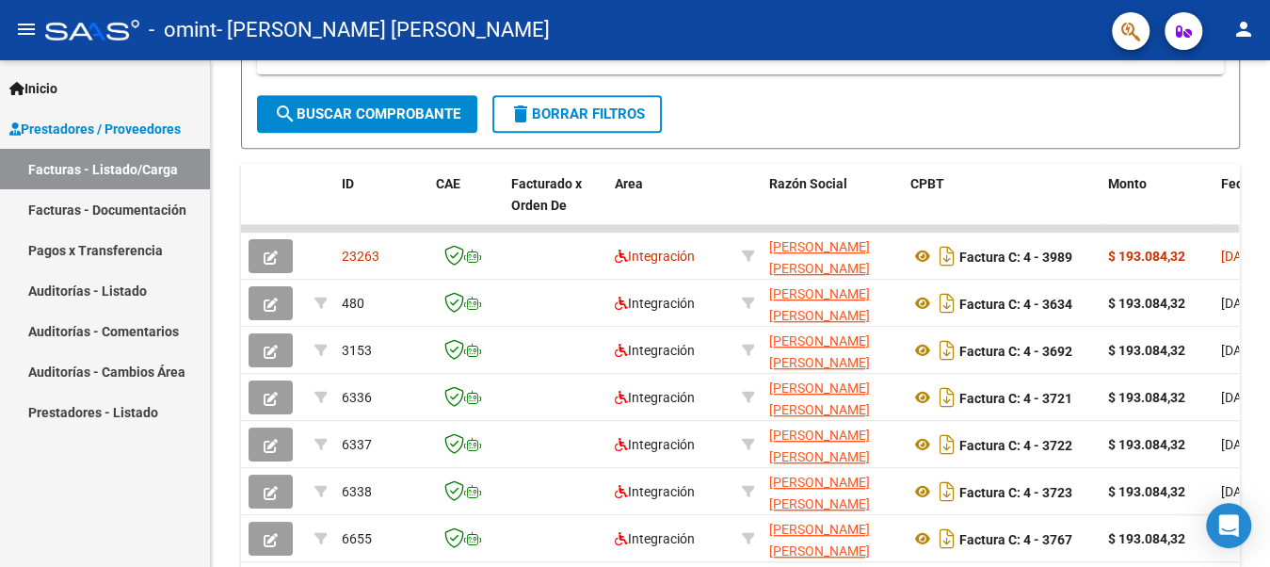
scroll to position [470, 0]
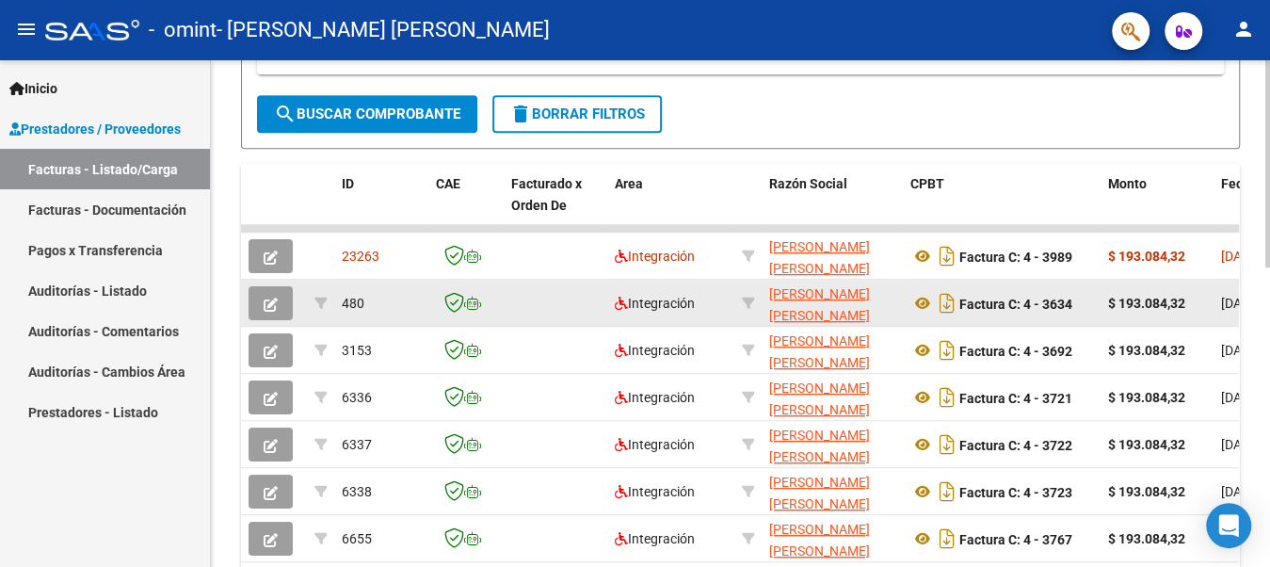
click at [261, 297] on button "button" at bounding box center [271, 303] width 44 height 34
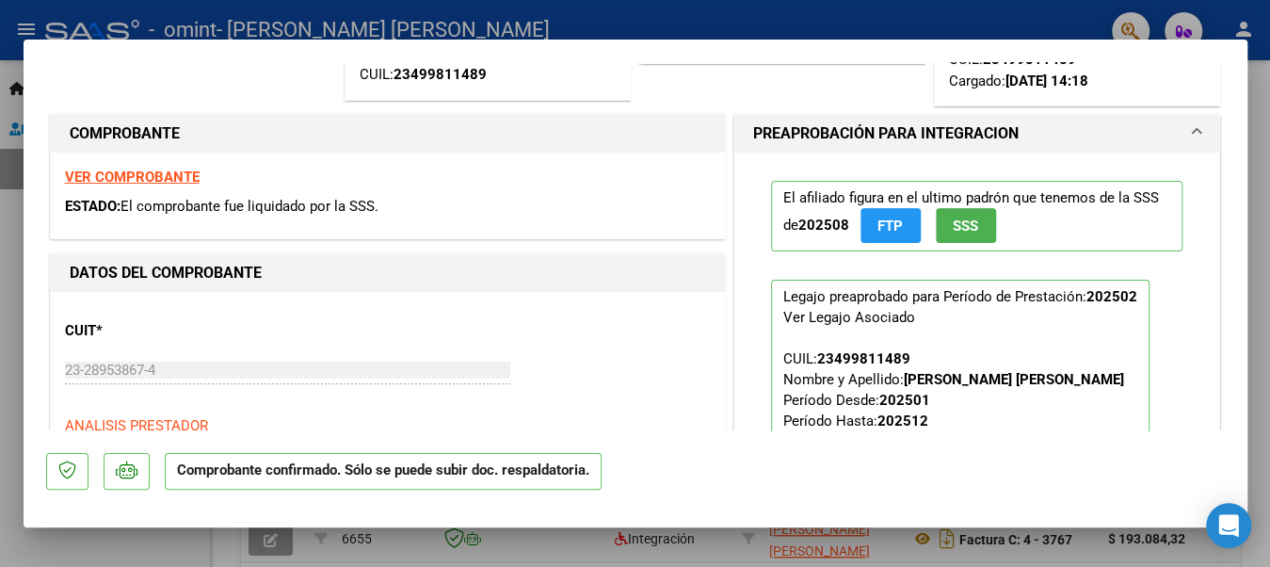
scroll to position [282, 0]
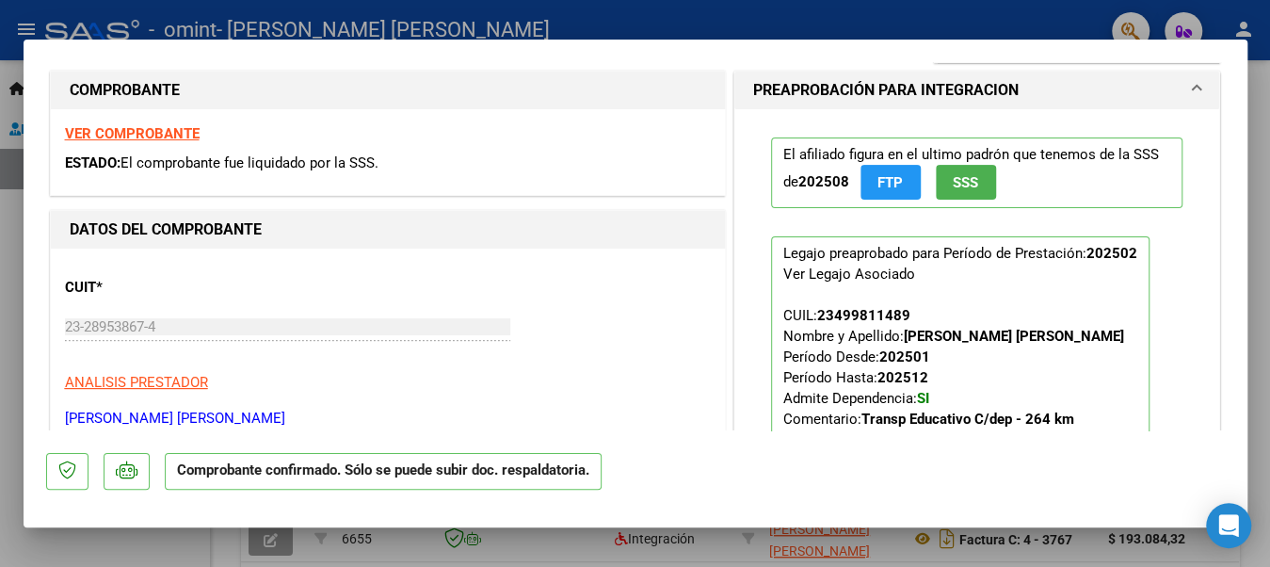
click at [7, 210] on div at bounding box center [635, 283] width 1270 height 567
type input "$ 0,00"
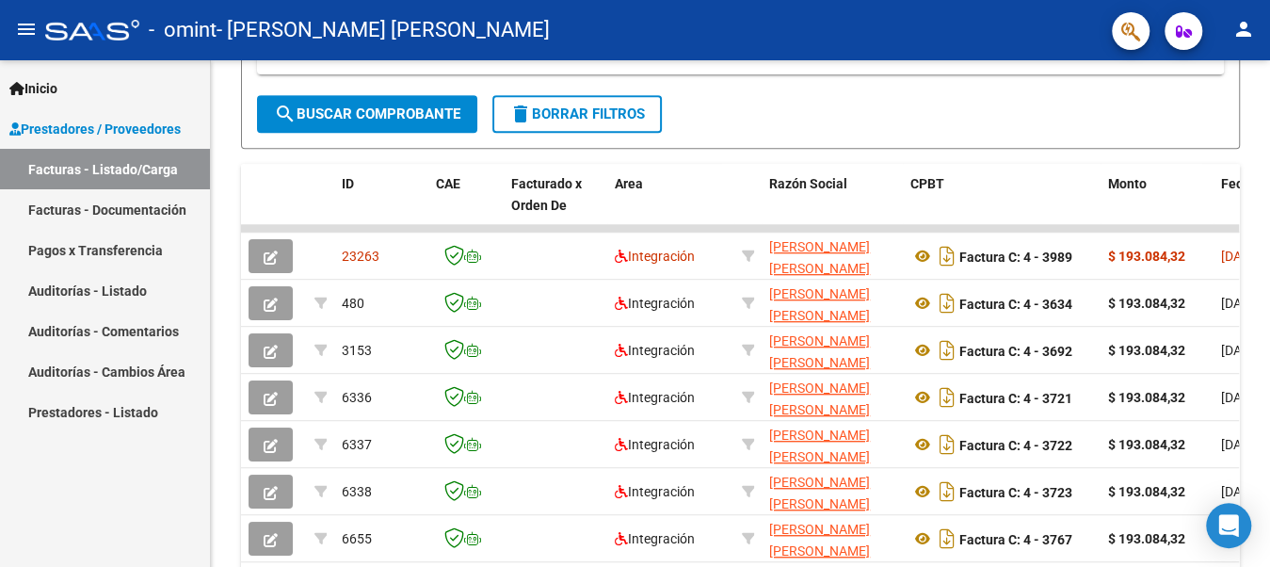
scroll to position [470, 0]
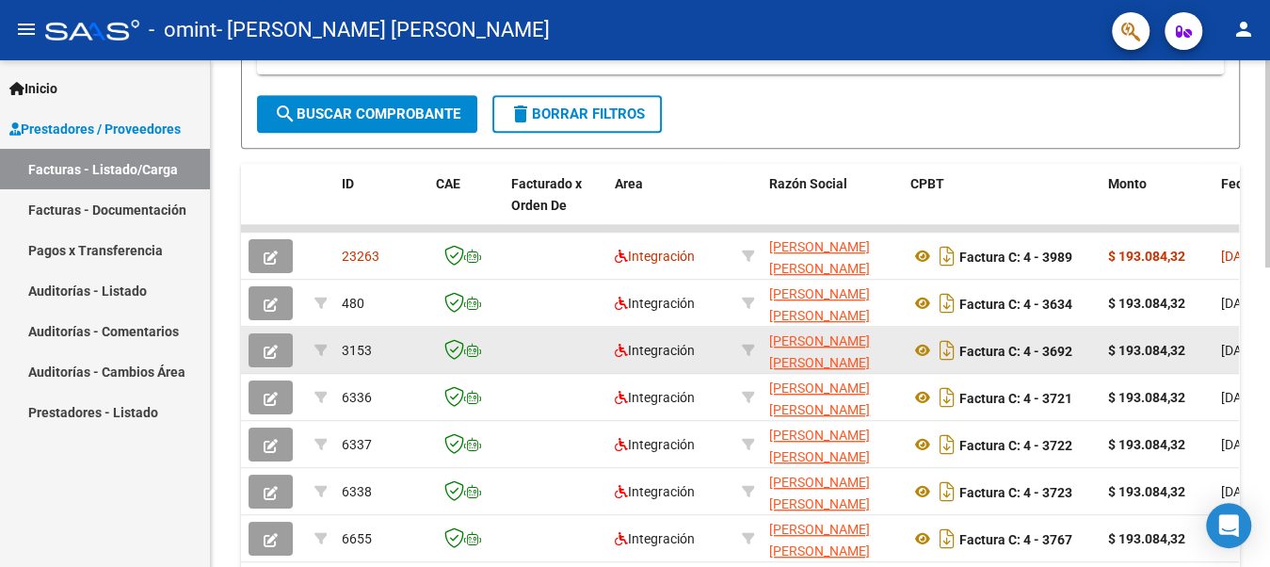
click at [276, 342] on span "button" at bounding box center [271, 350] width 14 height 17
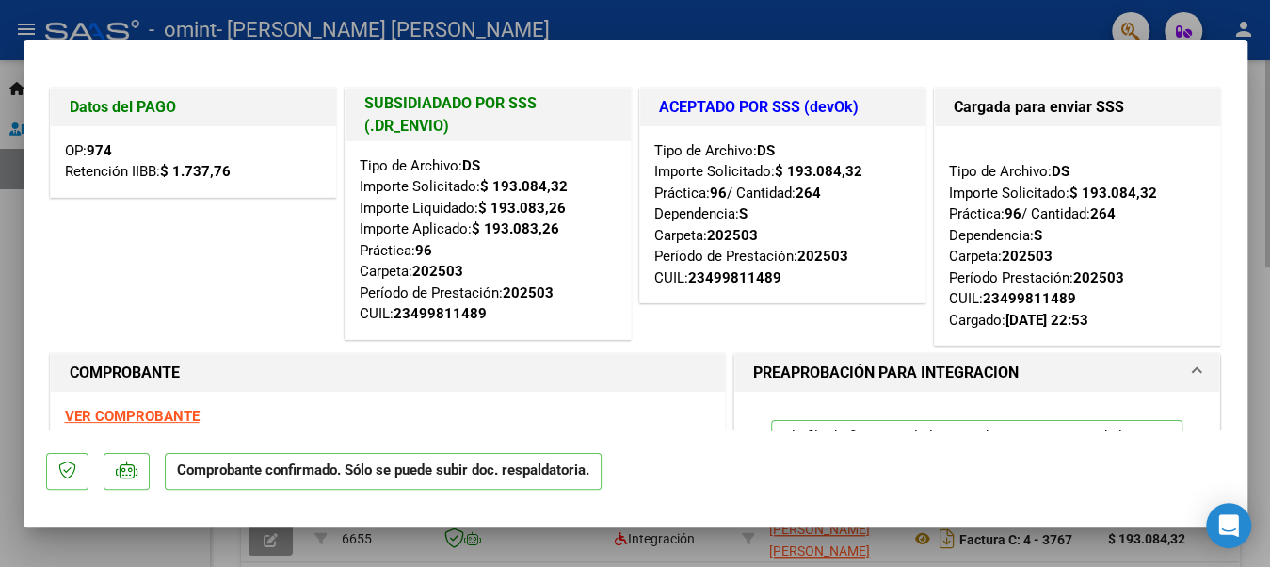
scroll to position [282, 0]
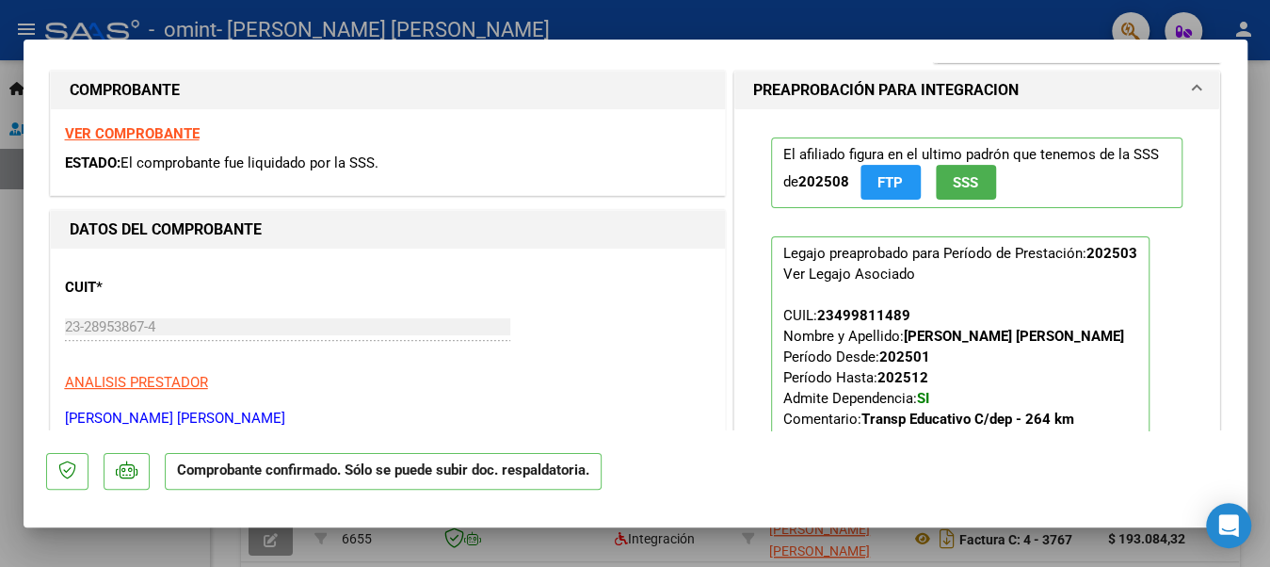
click at [4, 292] on div at bounding box center [635, 283] width 1270 height 567
type input "$ 0,00"
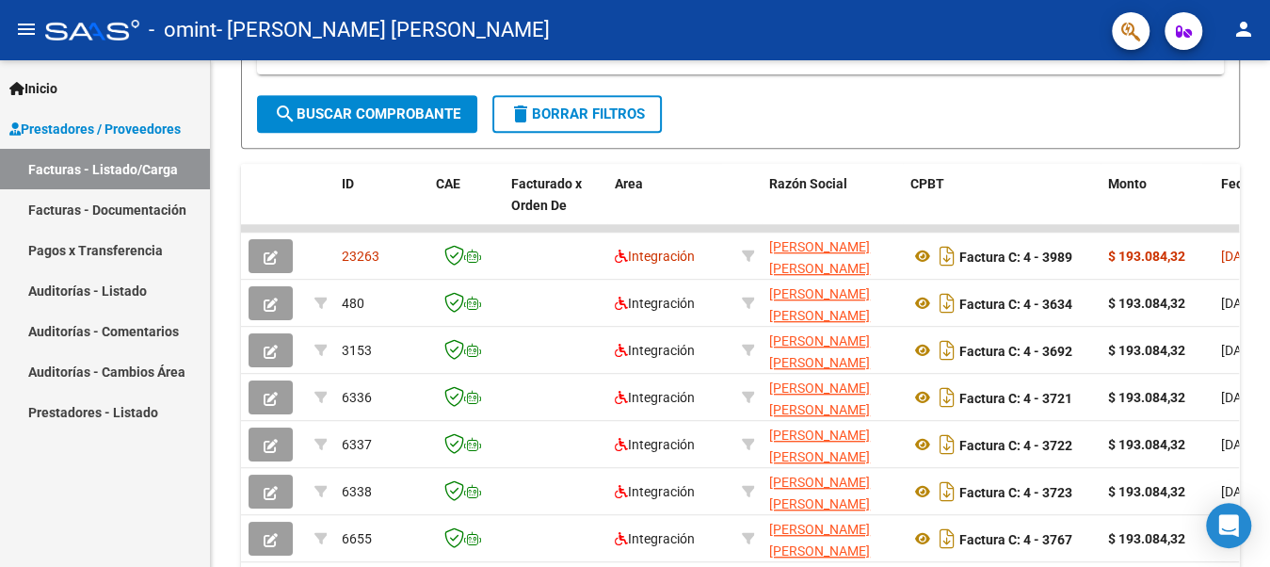
scroll to position [470, 0]
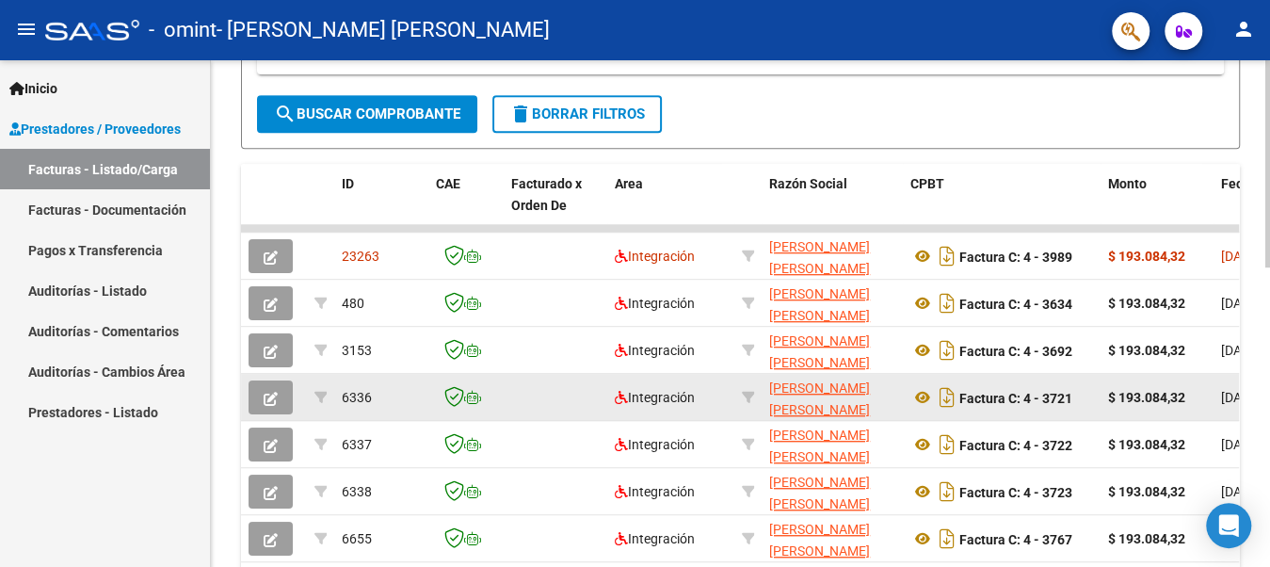
click at [274, 392] on icon "button" at bounding box center [271, 399] width 14 height 14
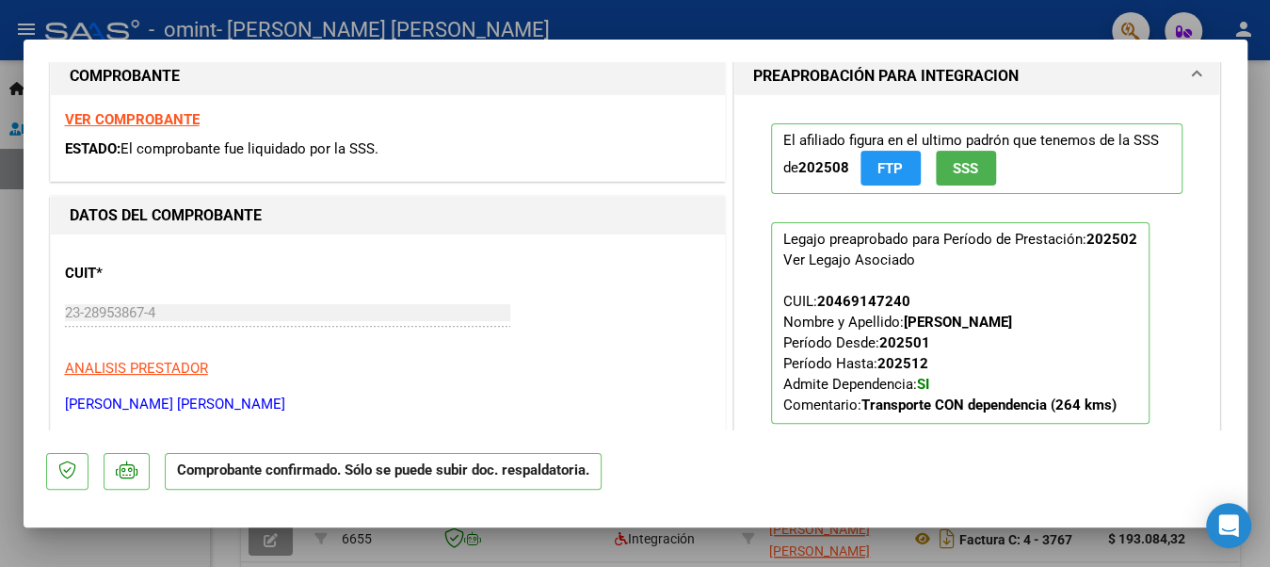
scroll to position [282, 0]
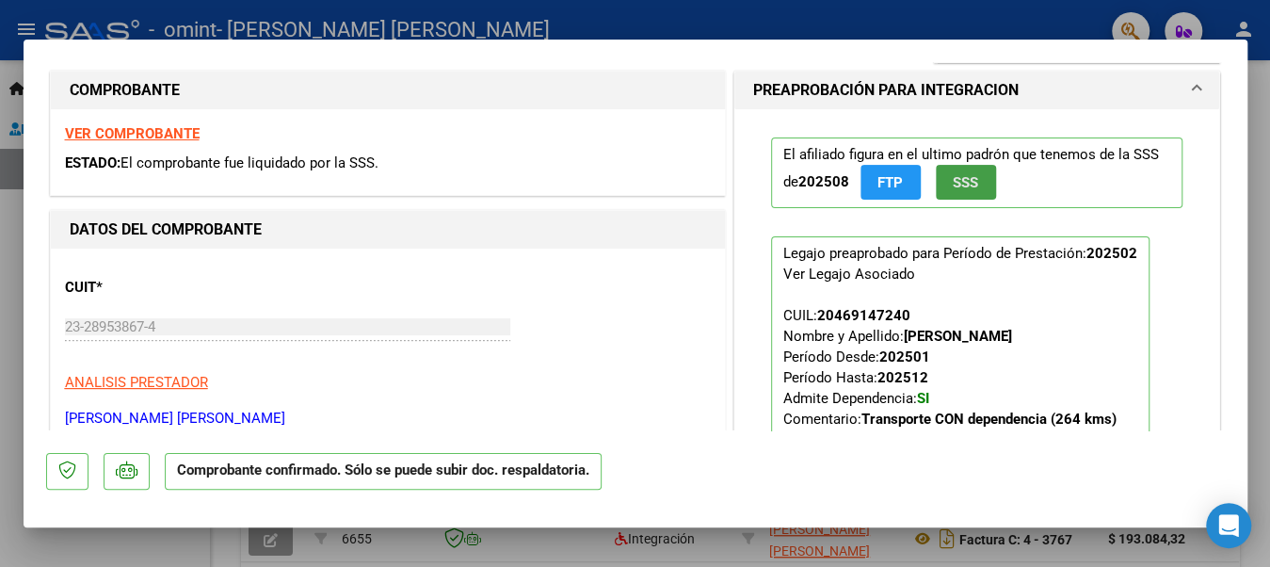
click at [954, 178] on span "SSS" at bounding box center [965, 182] width 25 height 17
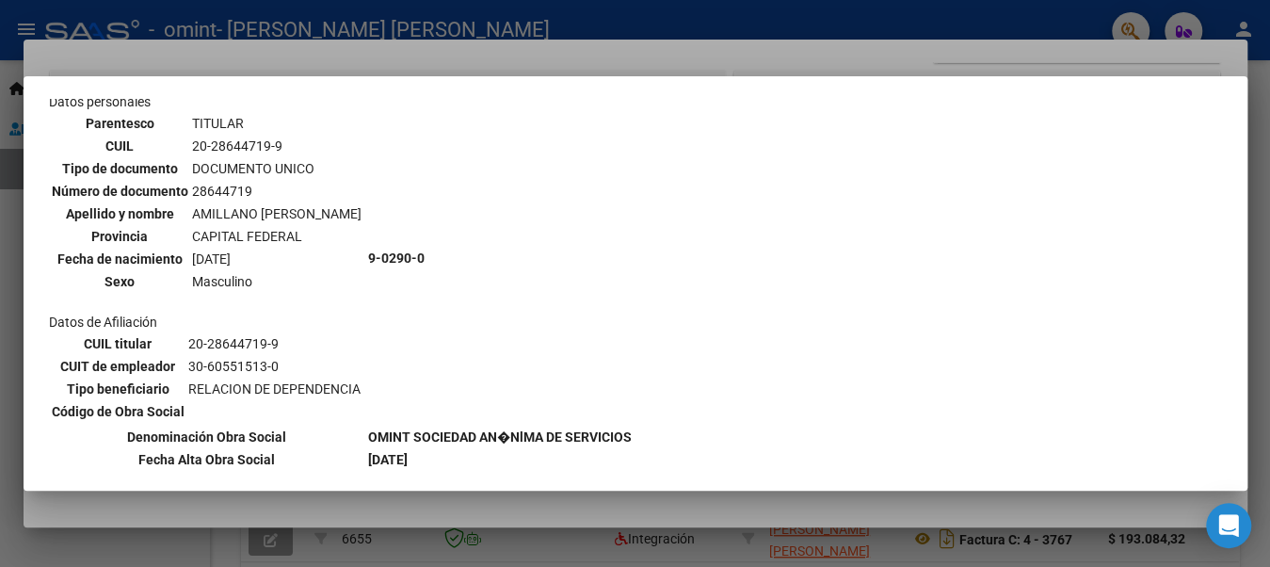
scroll to position [0, 0]
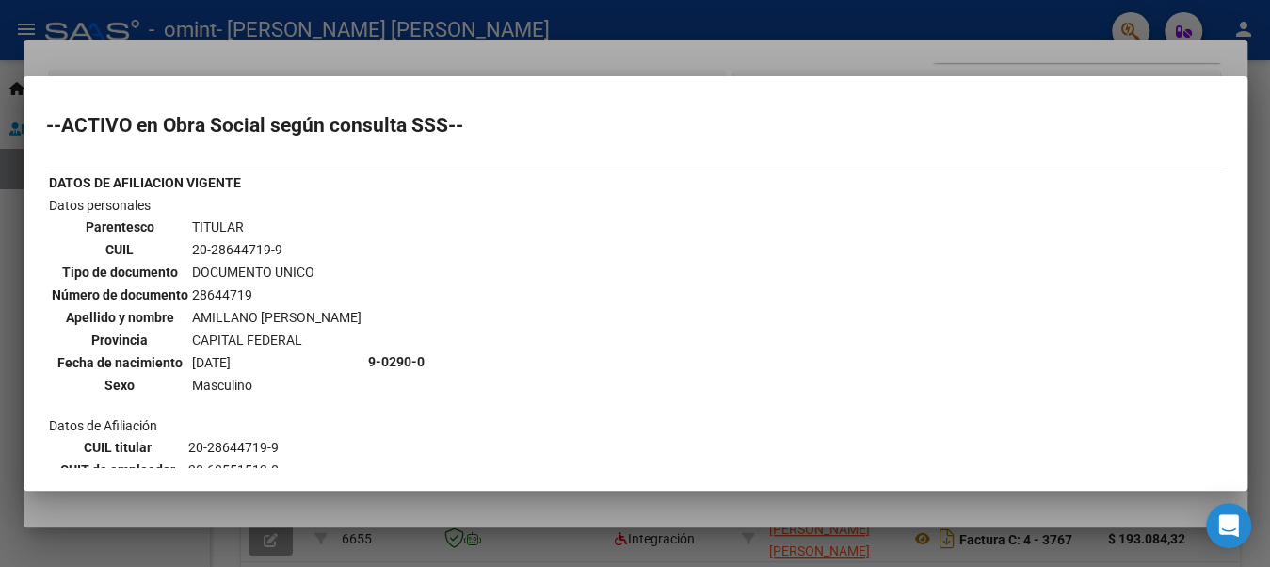
click at [8, 233] on div at bounding box center [635, 283] width 1270 height 567
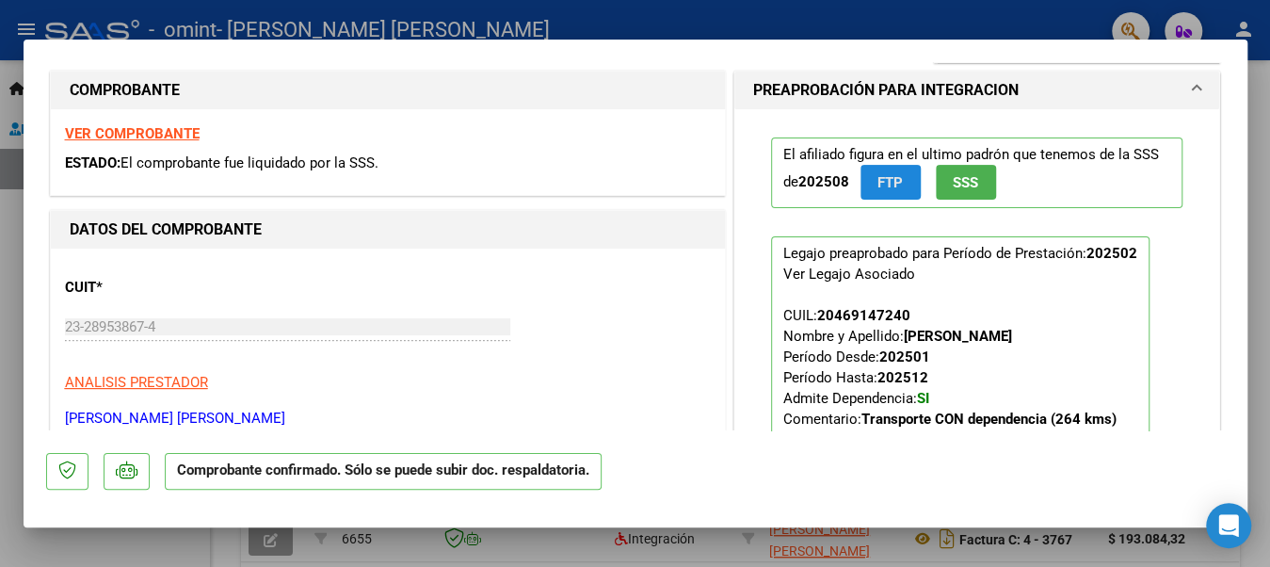
click at [880, 178] on span "FTP" at bounding box center [889, 182] width 25 height 17
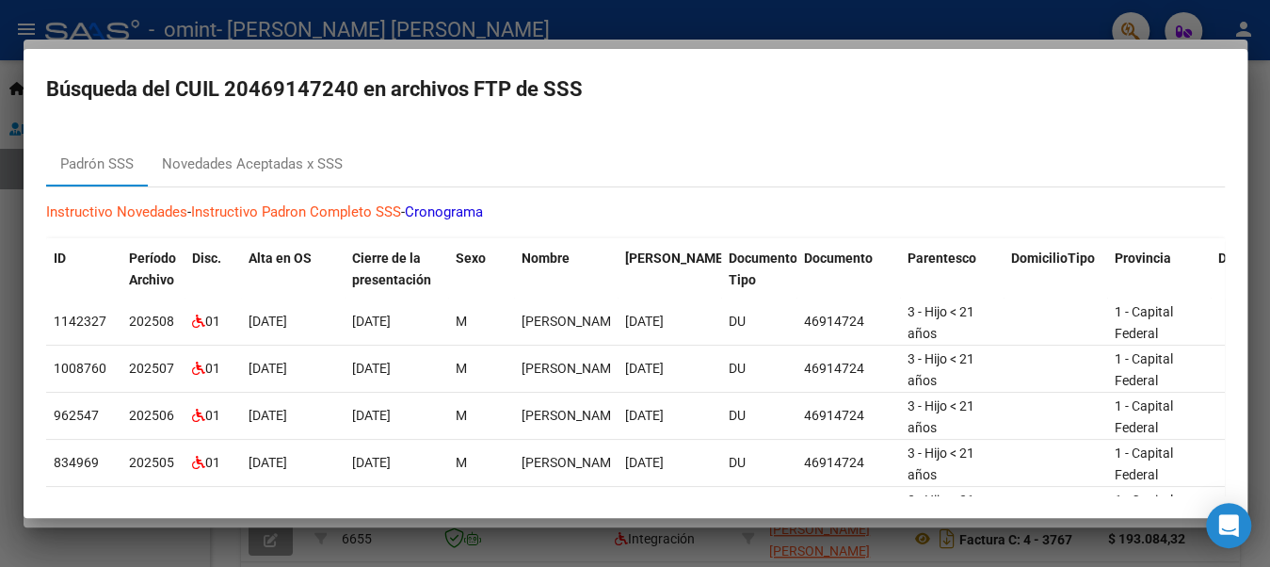
click at [18, 220] on div at bounding box center [635, 283] width 1270 height 567
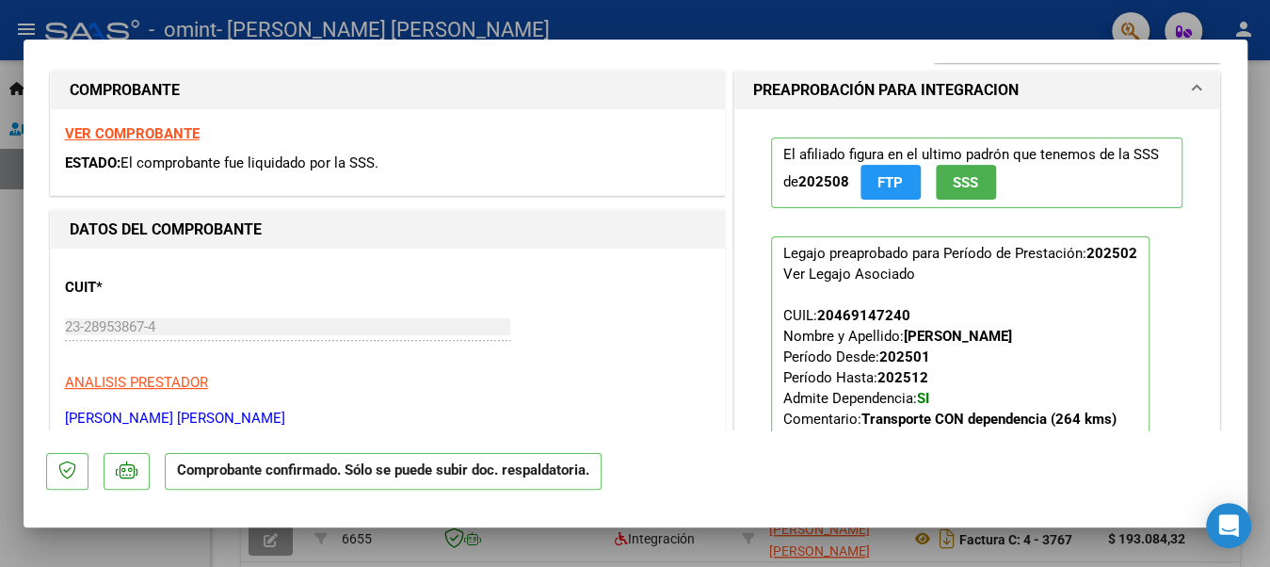
click at [10, 221] on div at bounding box center [635, 283] width 1270 height 567
type input "$ 0,00"
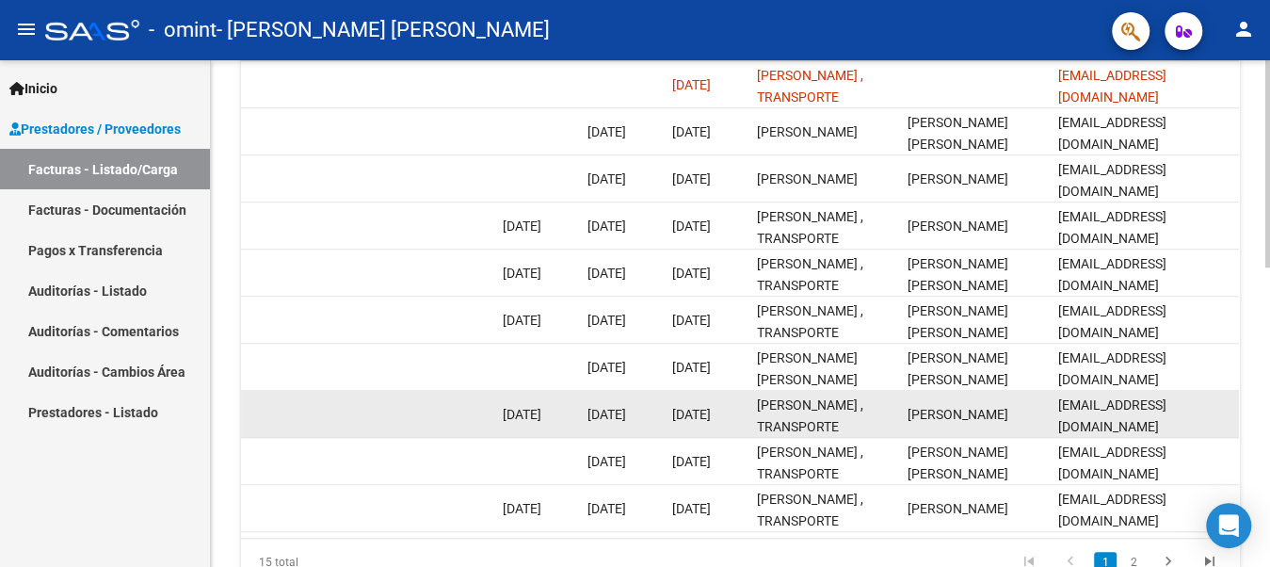
scroll to position [543, 0]
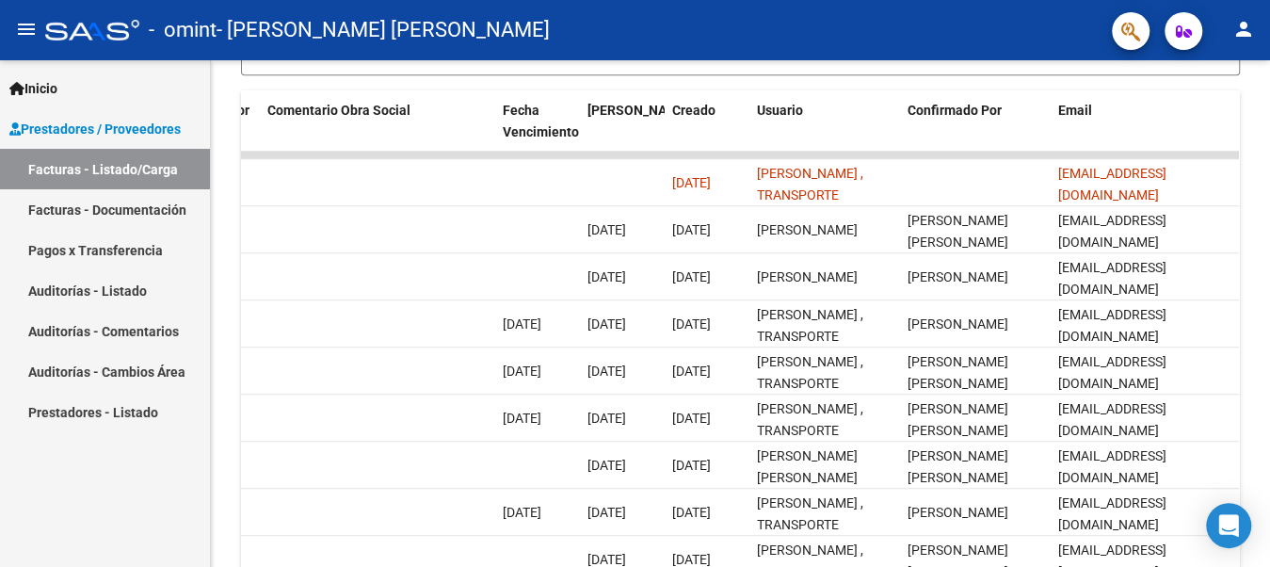
click at [106, 205] on link "Facturas - Documentación" at bounding box center [105, 209] width 210 height 40
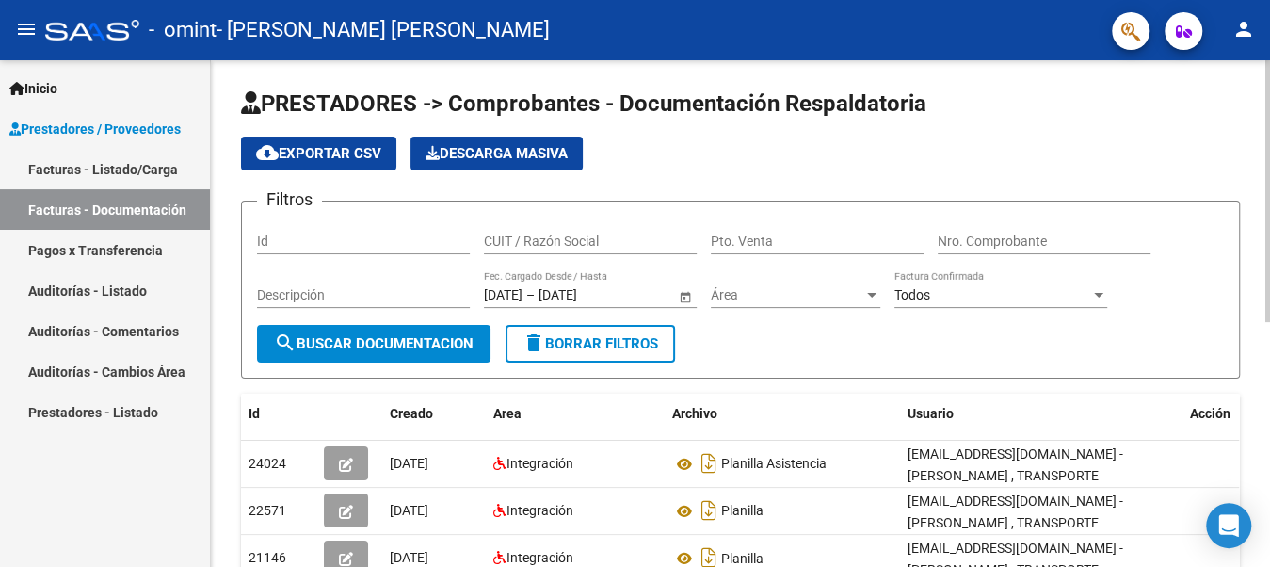
scroll to position [1, 0]
